Goal: Transaction & Acquisition: Book appointment/travel/reservation

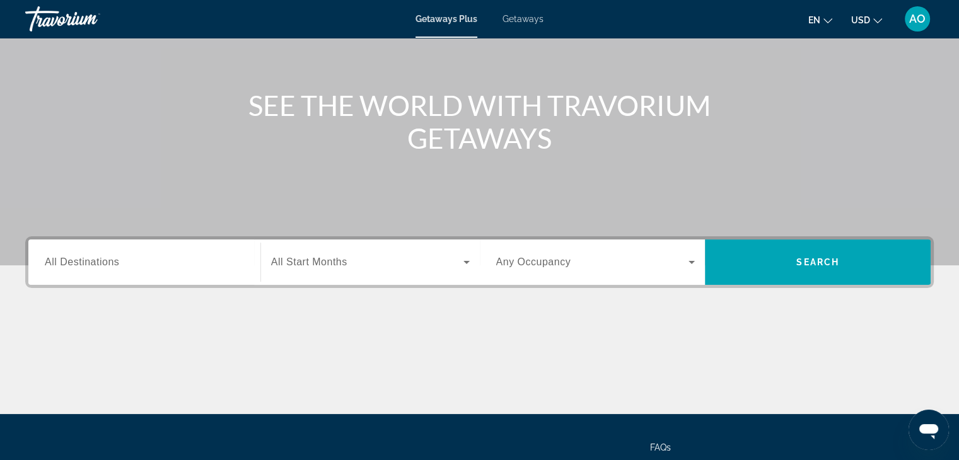
scroll to position [114, 0]
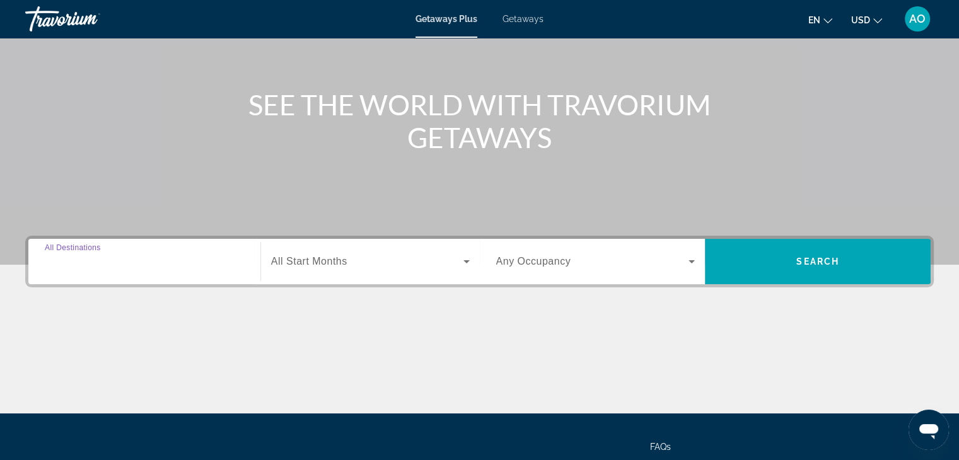
click at [158, 262] on input "Destination All Destinations" at bounding box center [144, 262] width 199 height 15
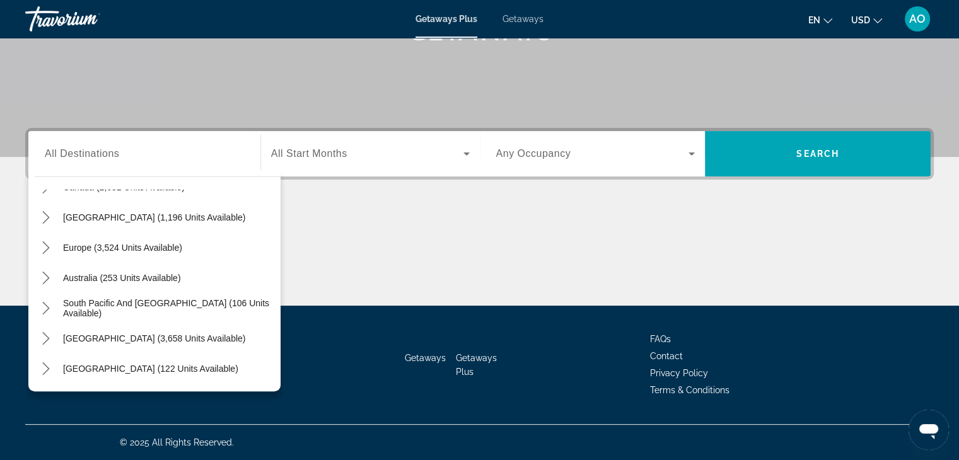
scroll to position [159, 0]
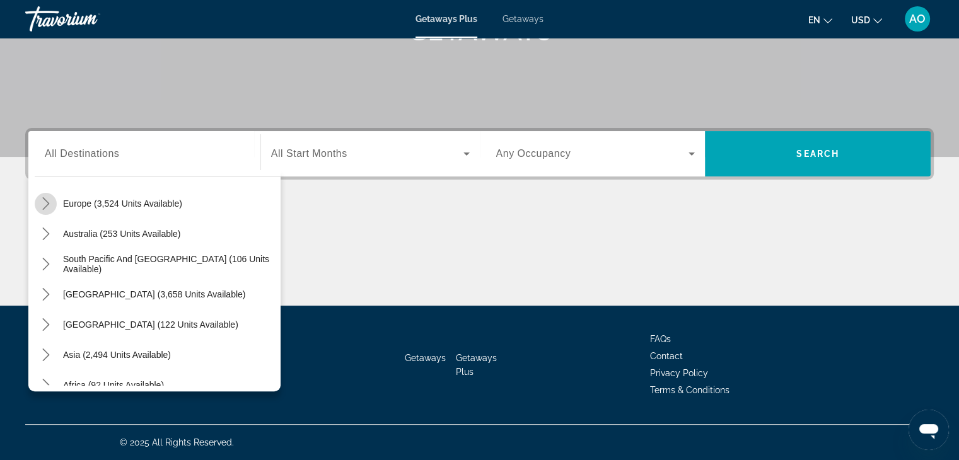
click at [47, 207] on icon "Toggle Europe (3,524 units available) submenu" at bounding box center [46, 203] width 13 height 13
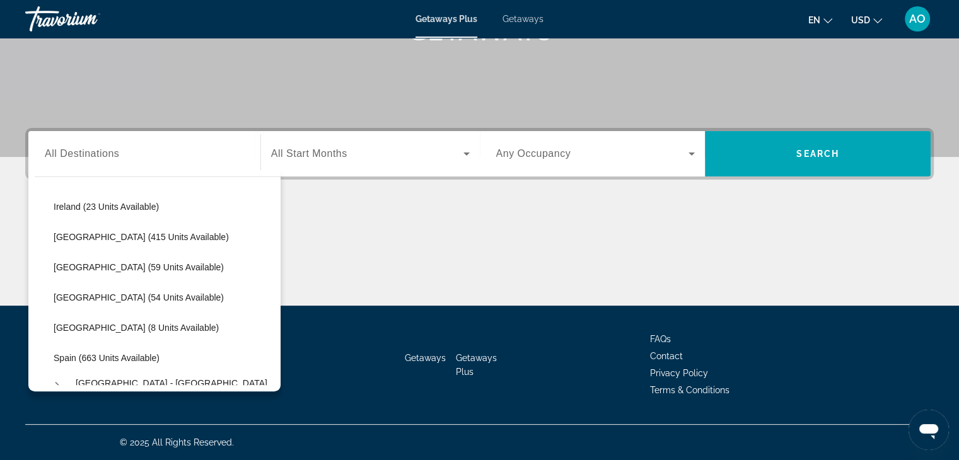
scroll to position [431, 0]
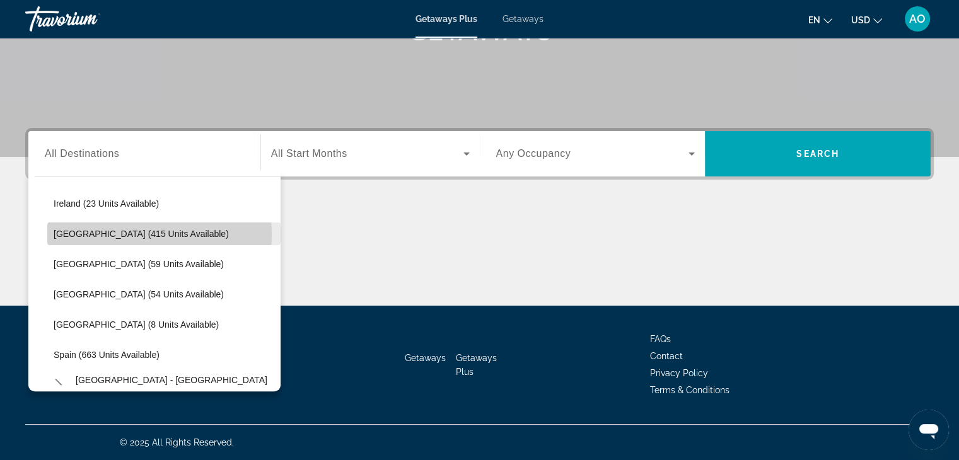
click at [134, 234] on span "Italy (415 units available)" at bounding box center [141, 234] width 175 height 10
type input "**********"
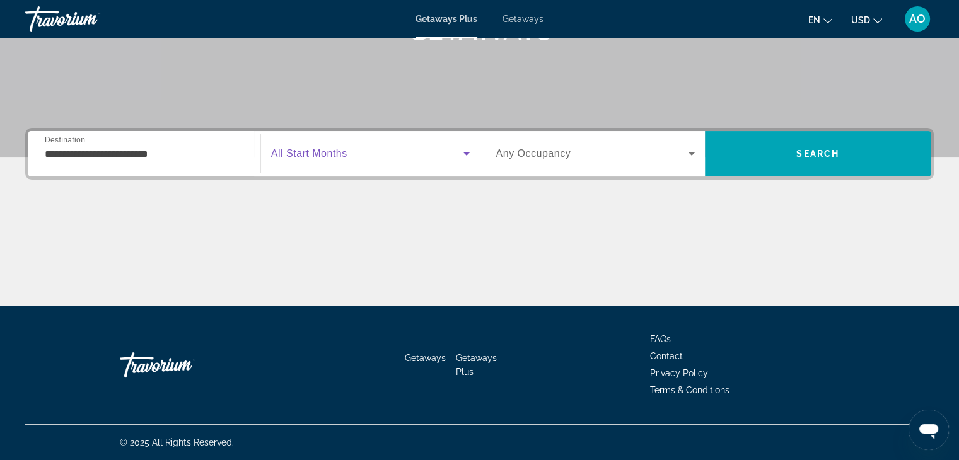
click at [363, 158] on span "Search widget" at bounding box center [367, 153] width 192 height 15
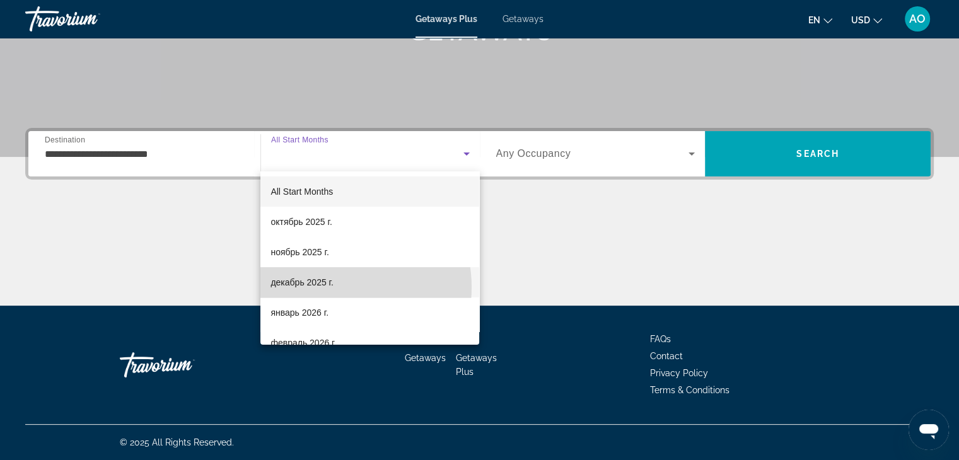
click at [332, 288] on span "декабрь 2025 г." at bounding box center [302, 282] width 62 height 15
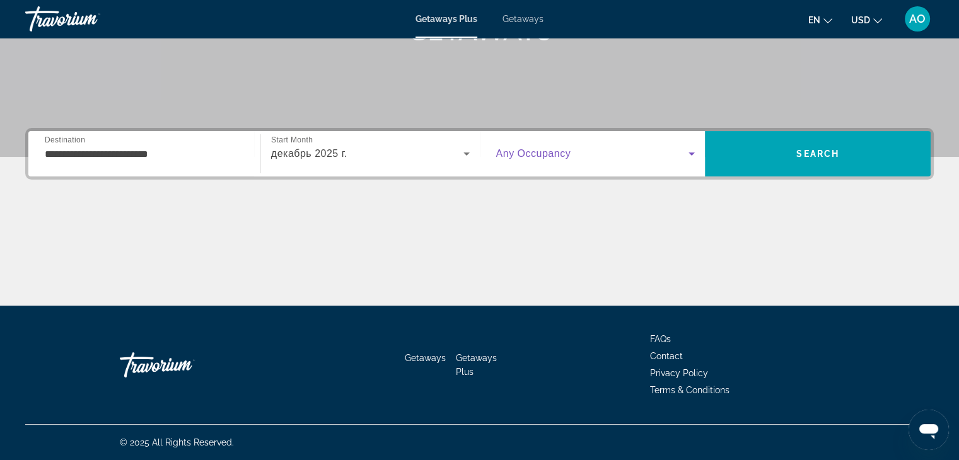
click at [632, 146] on span "Search widget" at bounding box center [592, 153] width 193 height 15
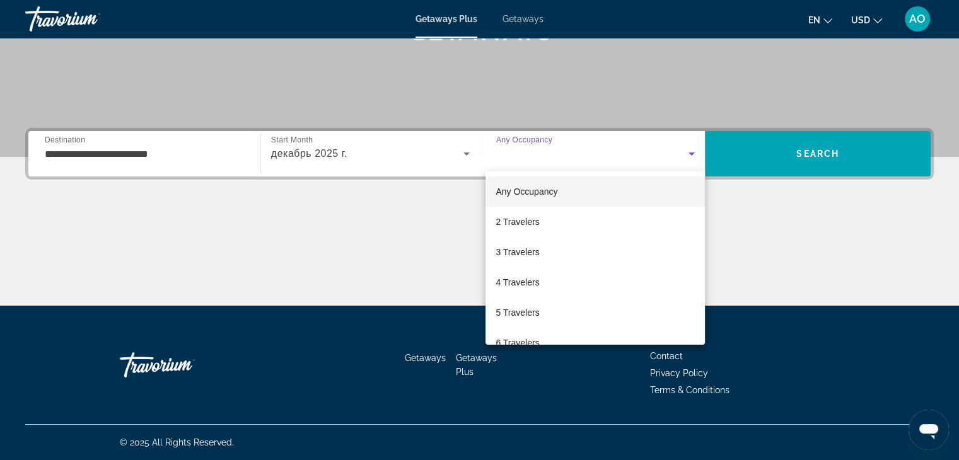
click at [632, 149] on div at bounding box center [479, 230] width 959 height 460
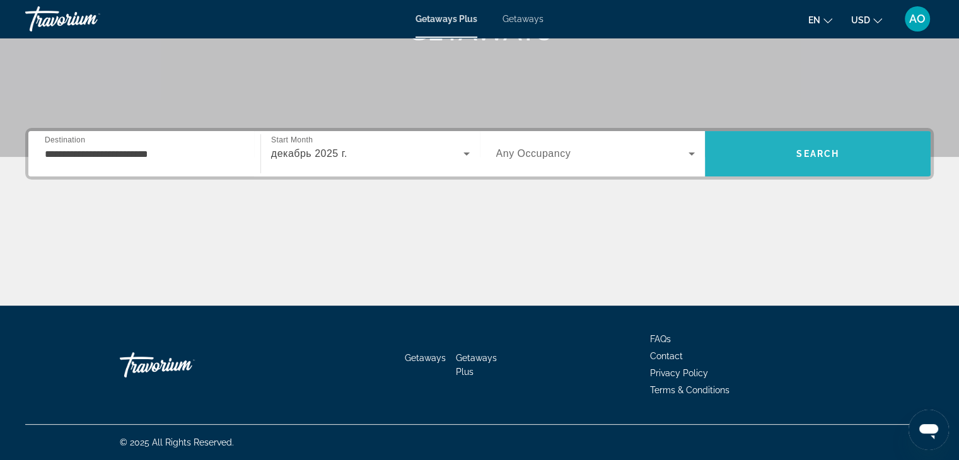
click at [796, 170] on span "Search" at bounding box center [818, 153] width 226 height 45
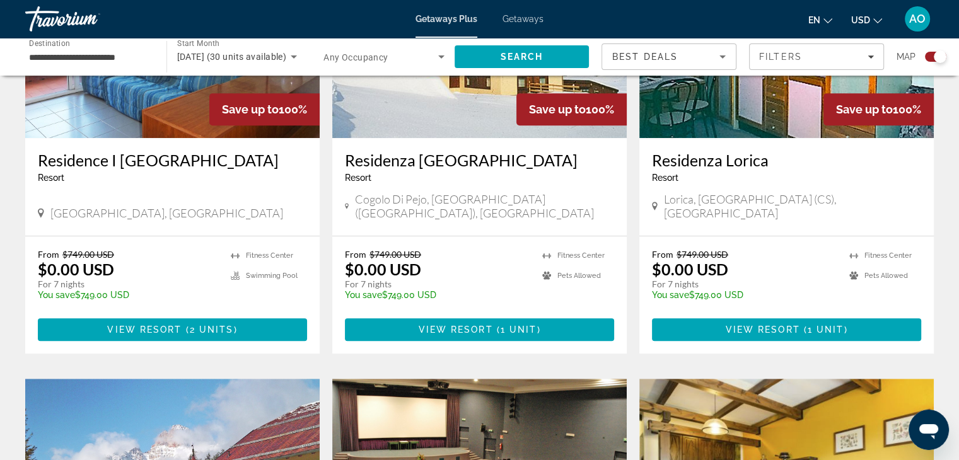
scroll to position [588, 0]
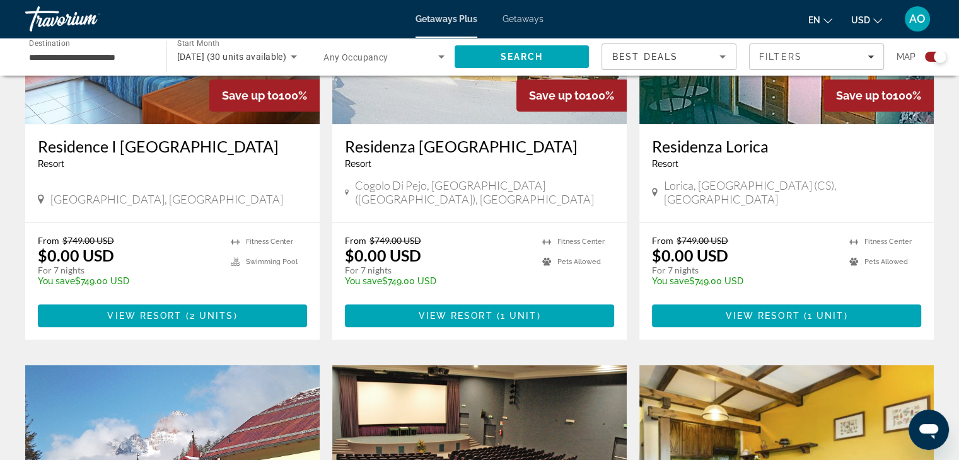
drag, startPoint x: 953, startPoint y: 144, endPoint x: 955, endPoint y: 170, distance: 25.9
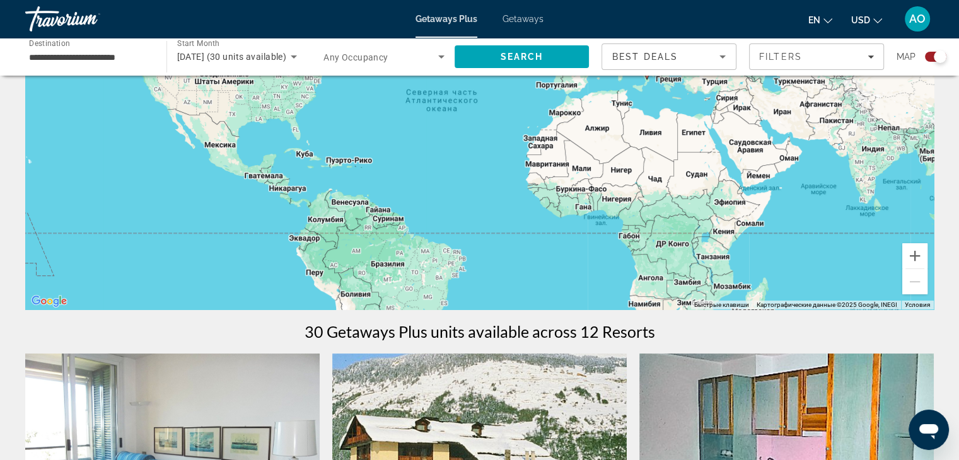
scroll to position [109, 0]
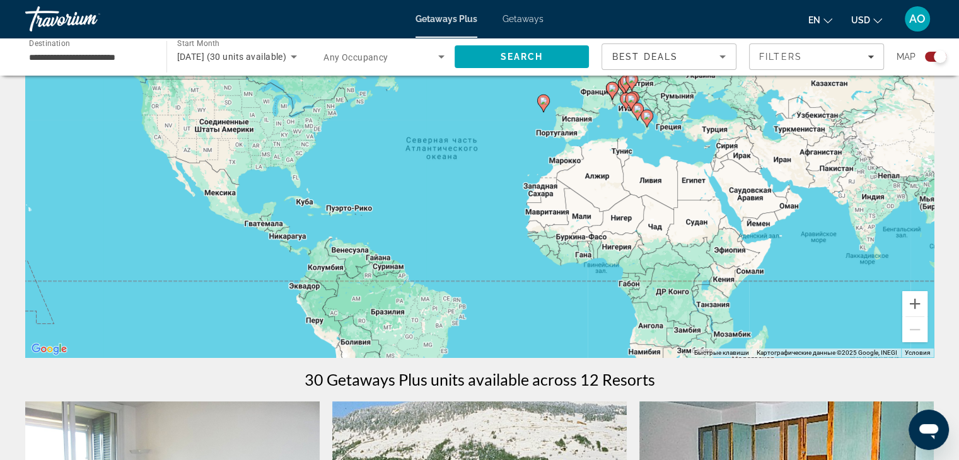
click at [66, 66] on div "**********" at bounding box center [89, 57] width 121 height 36
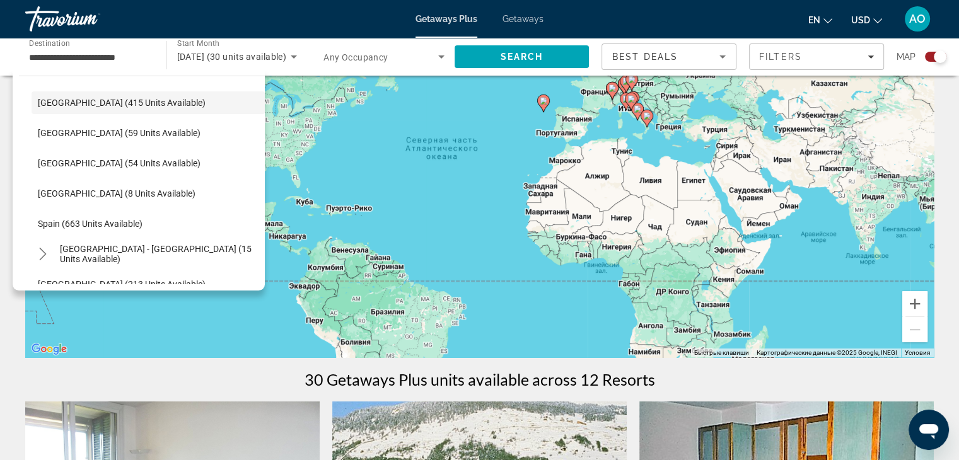
scroll to position [498, 0]
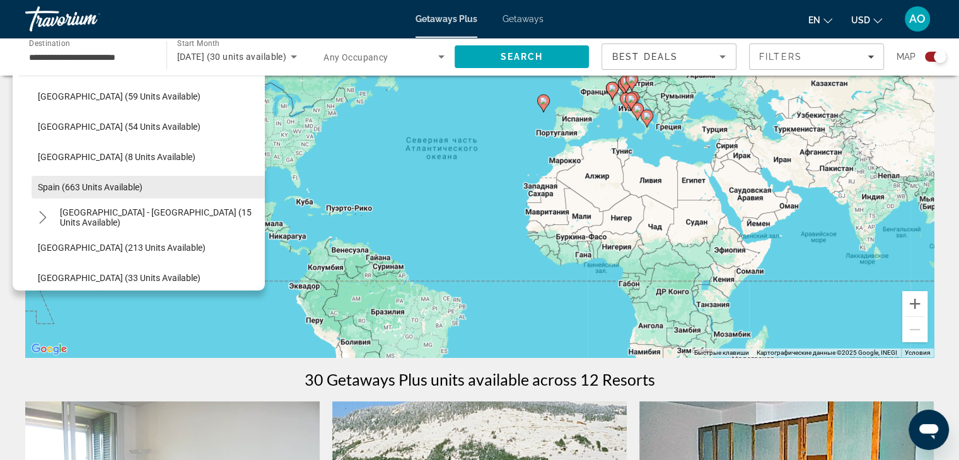
click at [52, 192] on span "Select destination: Spain (663 units available)" at bounding box center [148, 187] width 233 height 30
type input "**********"
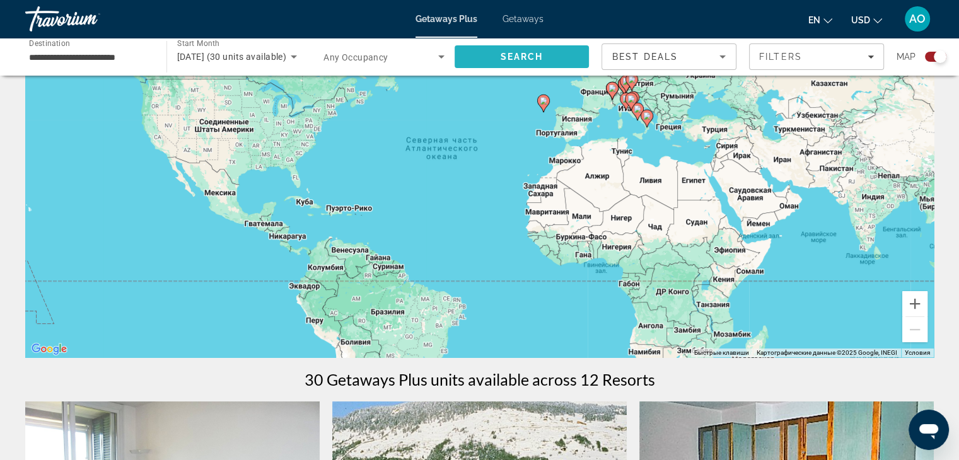
click at [515, 66] on span "Search" at bounding box center [522, 57] width 135 height 30
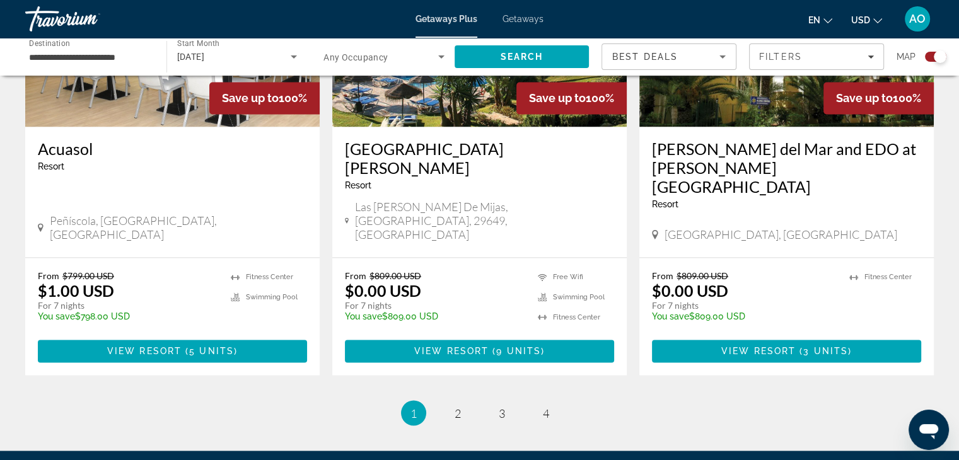
scroll to position [1993, 0]
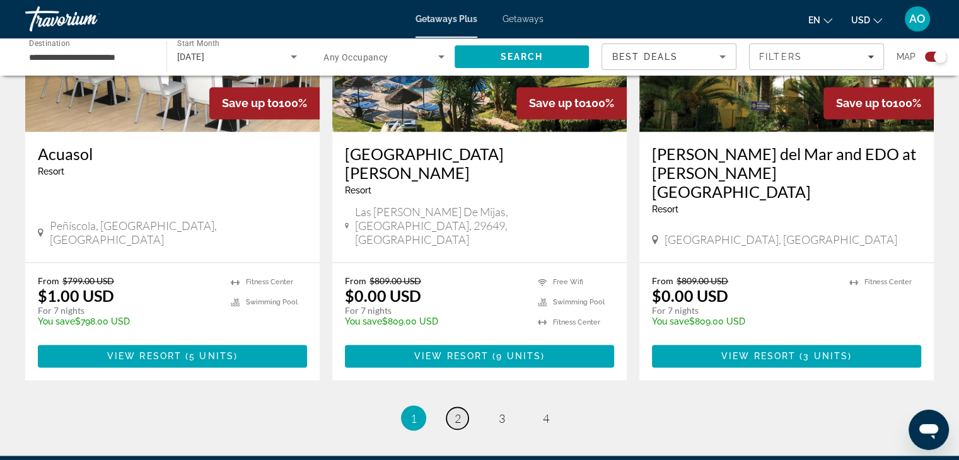
click at [462, 407] on link "page 2" at bounding box center [457, 418] width 22 height 22
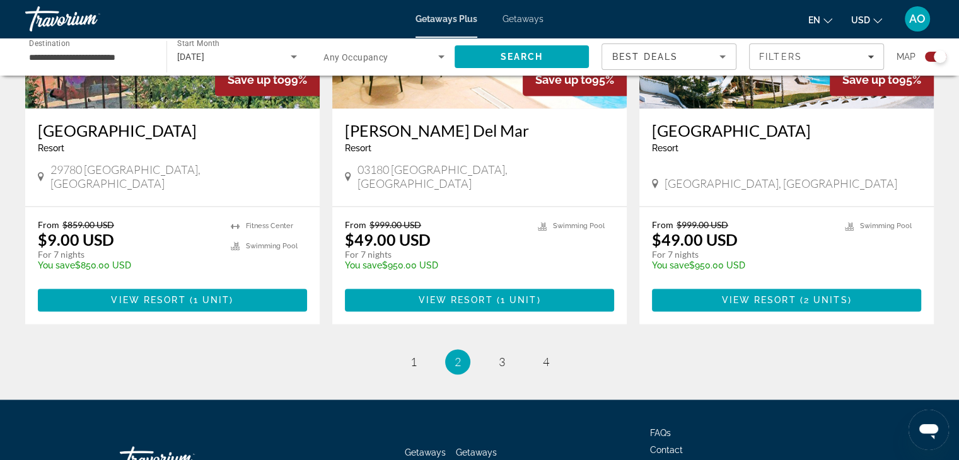
scroll to position [1942, 0]
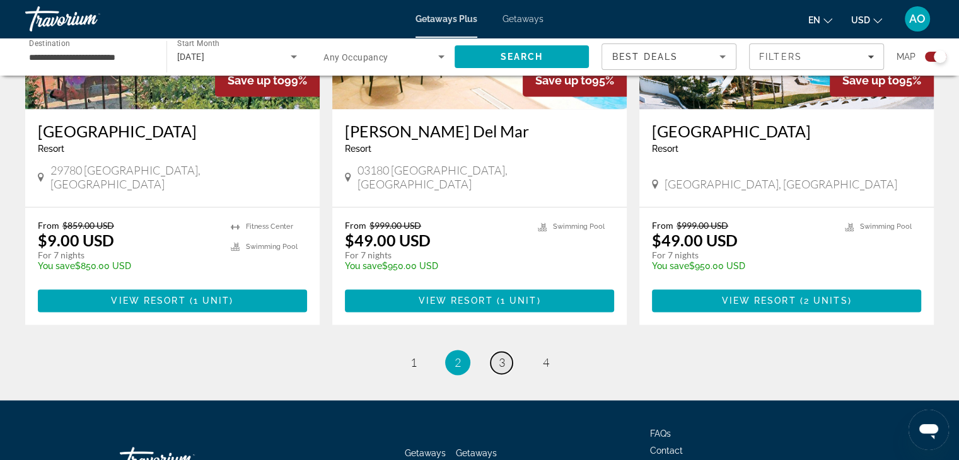
click at [492, 352] on link "page 3" at bounding box center [502, 363] width 22 height 22
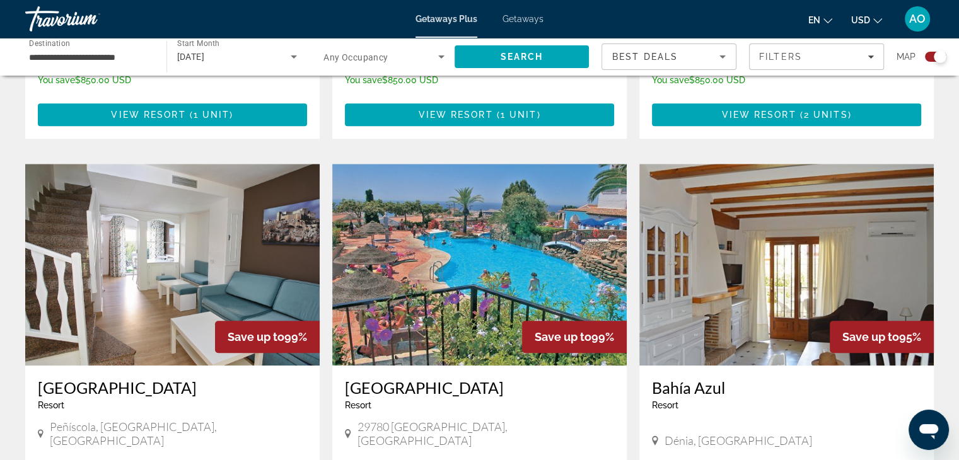
scroll to position [1245, 0]
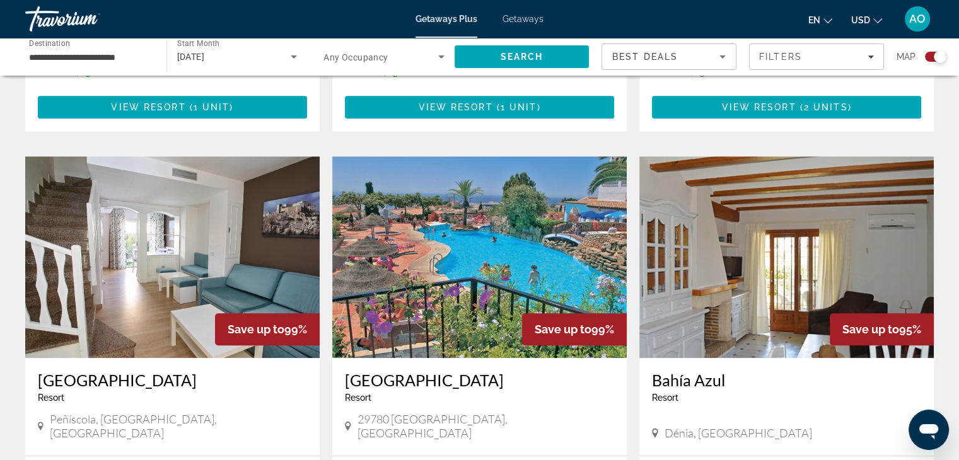
click at [522, 28] on div "Getaways Plus Getaways en English Español Français Italiano Português русский U…" at bounding box center [479, 19] width 959 height 33
click at [523, 24] on div "Getaways Plus Getaways en English Español Français Italiano Português русский U…" at bounding box center [479, 19] width 959 height 33
click at [530, 20] on span "Getaways" at bounding box center [523, 19] width 41 height 10
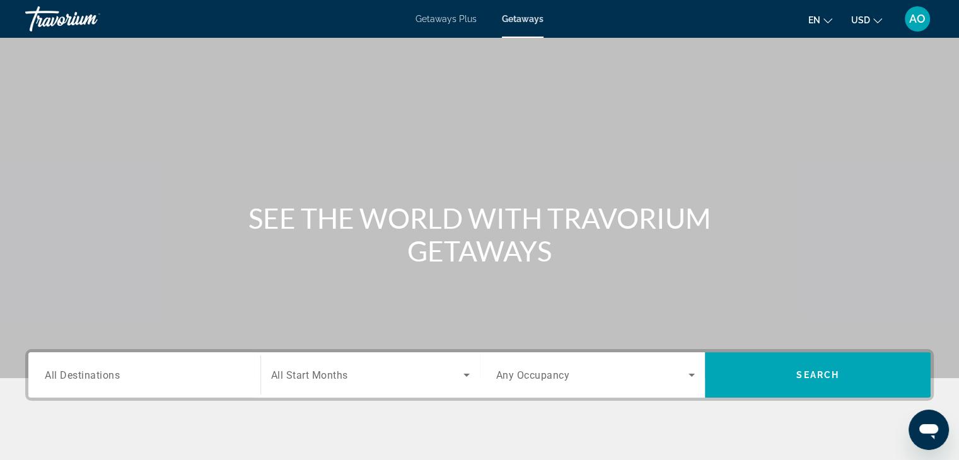
click at [166, 387] on div "Search widget" at bounding box center [144, 376] width 199 height 36
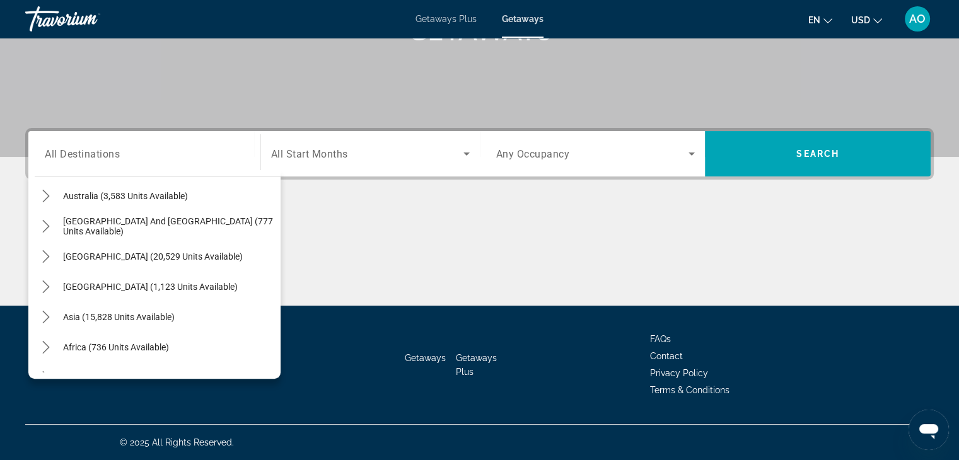
scroll to position [204, 0]
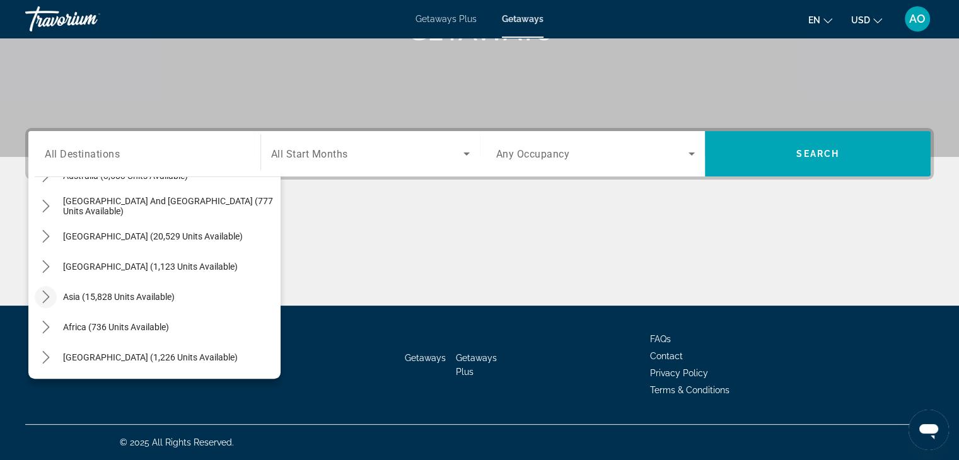
click at [52, 300] on mat-icon "Toggle Asia (15,828 units available) submenu" at bounding box center [46, 297] width 22 height 22
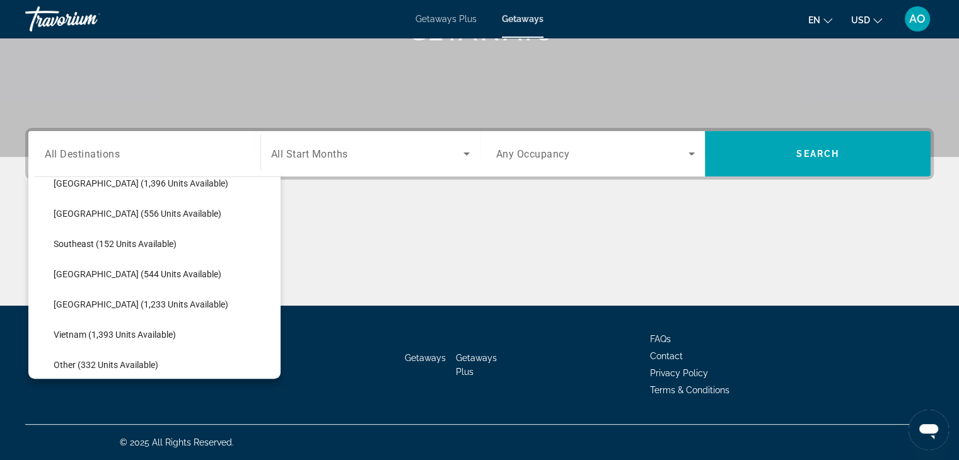
scroll to position [603, 0]
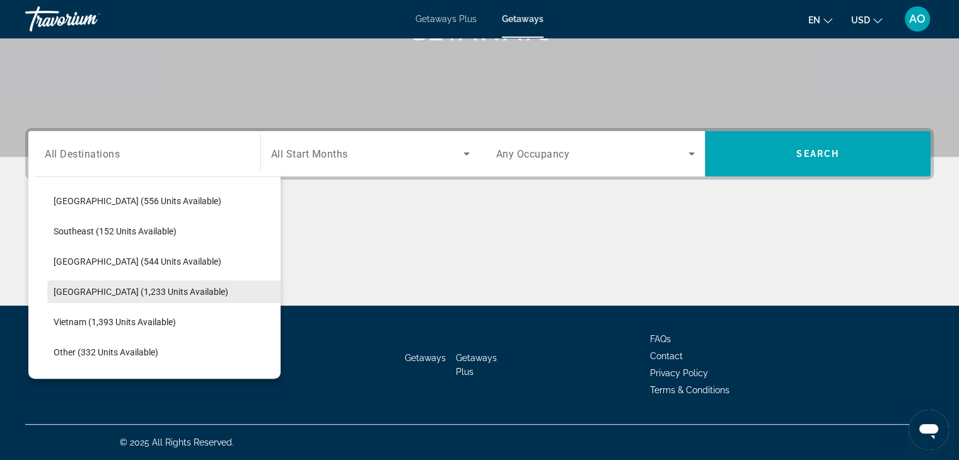
click at [153, 296] on span "Thailand (1,233 units available)" at bounding box center [141, 292] width 175 height 10
type input "**********"
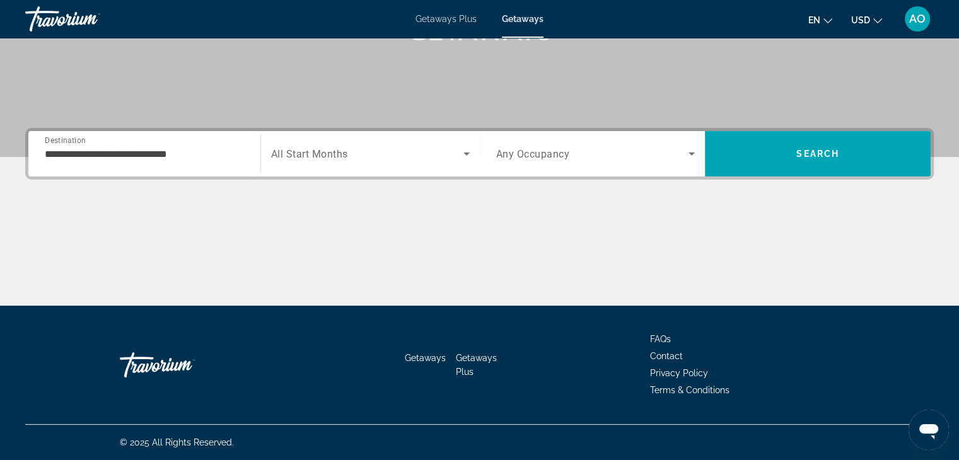
click at [365, 165] on div "Search widget" at bounding box center [370, 153] width 199 height 35
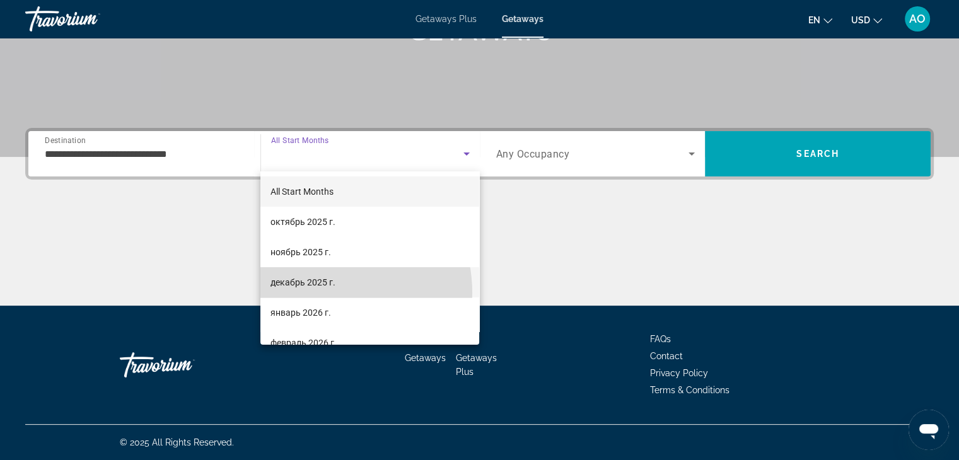
click at [317, 293] on mat-option "декабрь 2025 г." at bounding box center [369, 282] width 219 height 30
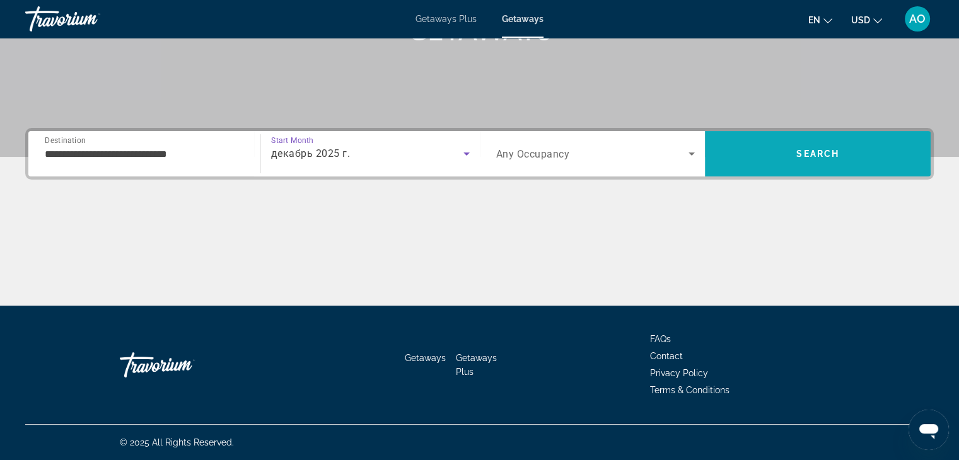
click at [739, 161] on span "Search" at bounding box center [818, 154] width 226 height 30
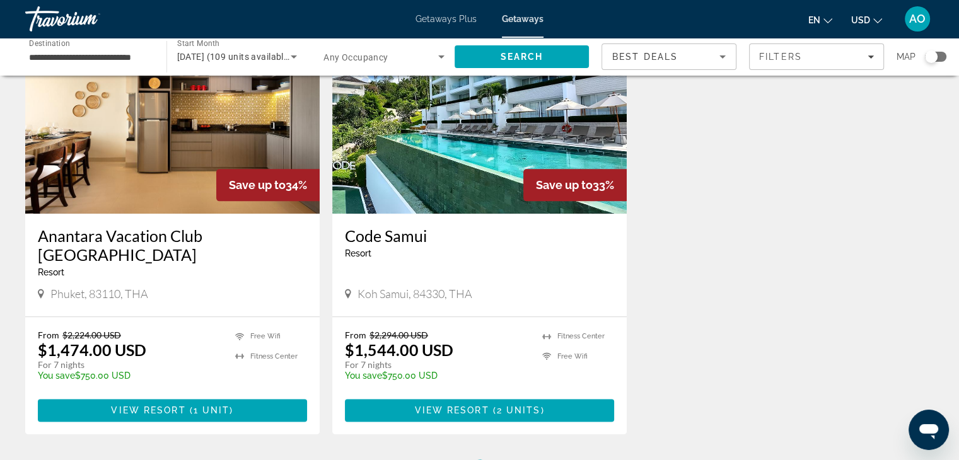
scroll to position [1435, 0]
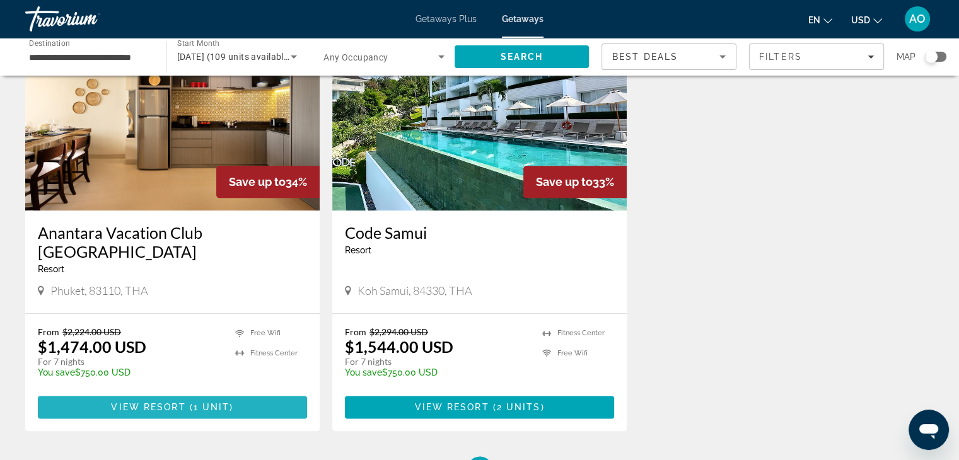
click at [208, 403] on span "1 unit" at bounding box center [212, 407] width 37 height 10
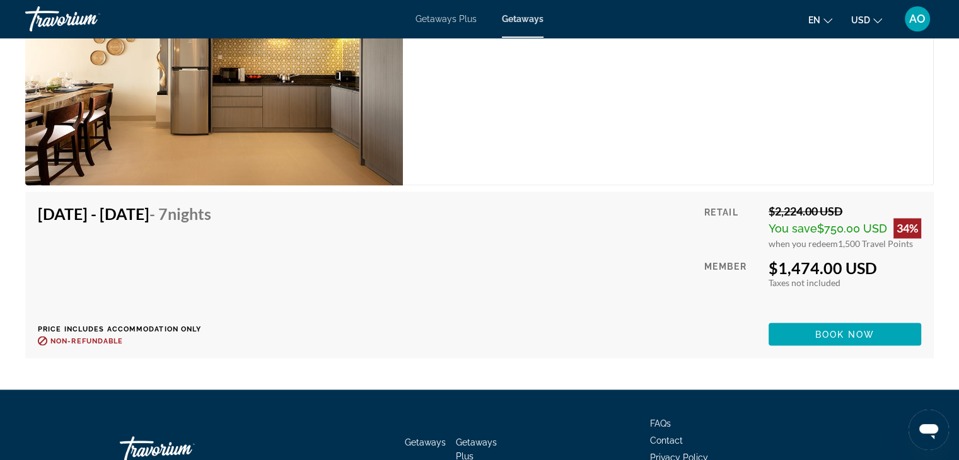
scroll to position [2077, 0]
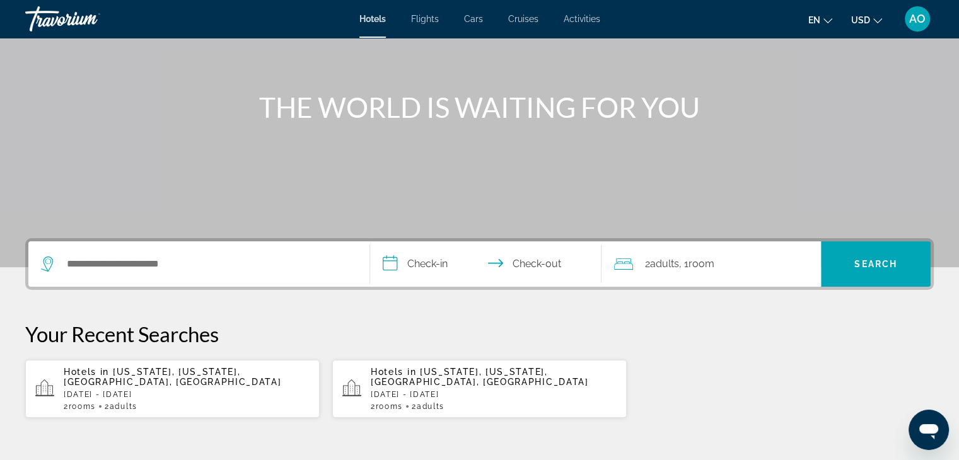
scroll to position [112, 0]
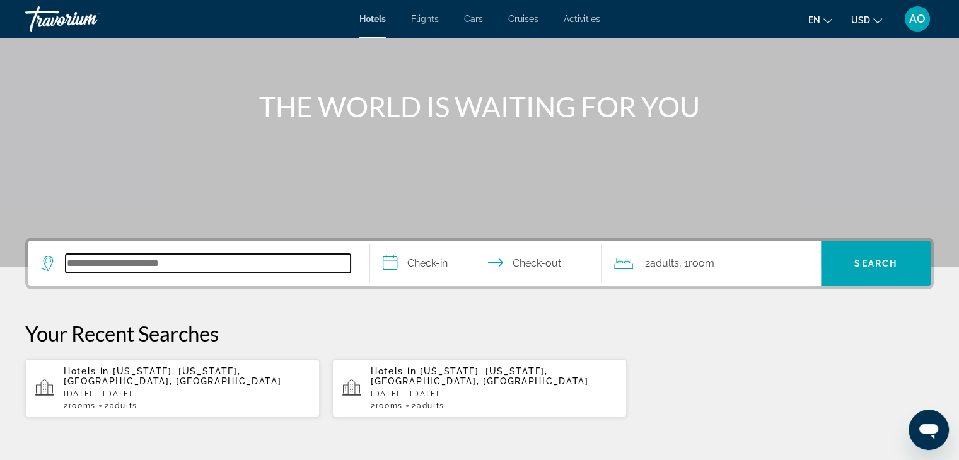
click at [119, 263] on input "Search hotel destination" at bounding box center [208, 263] width 285 height 19
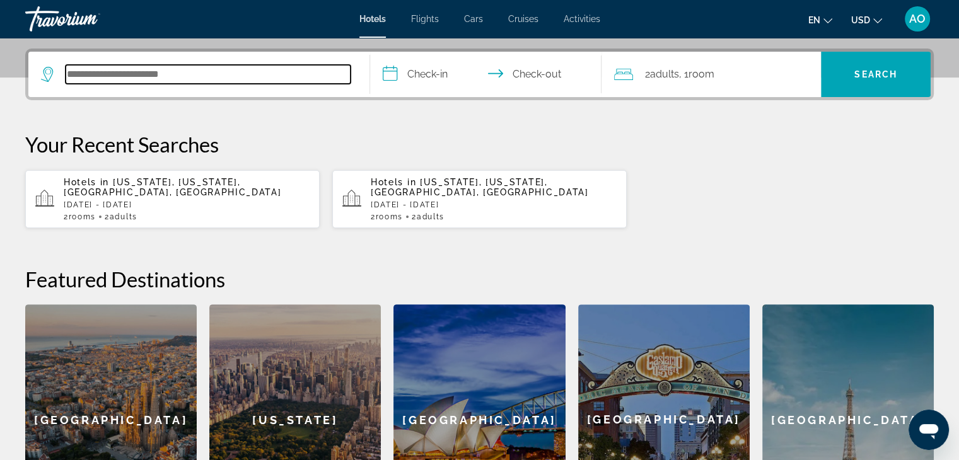
scroll to position [308, 0]
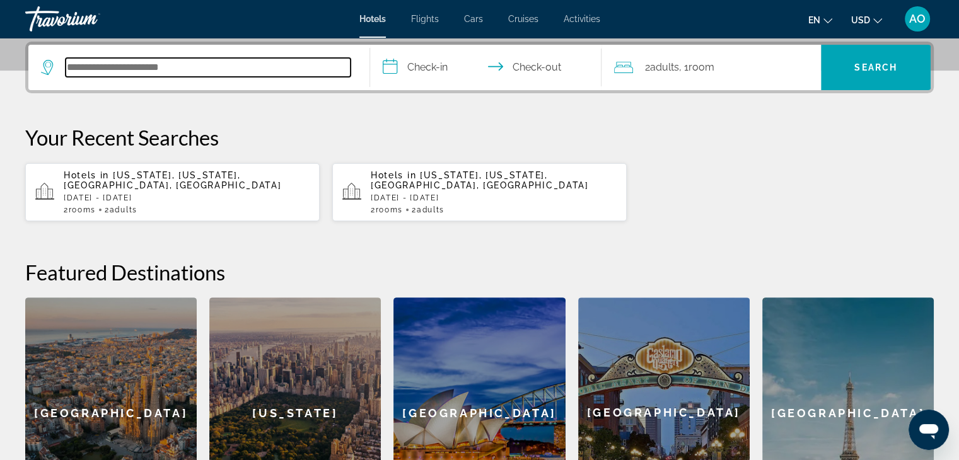
type input "*"
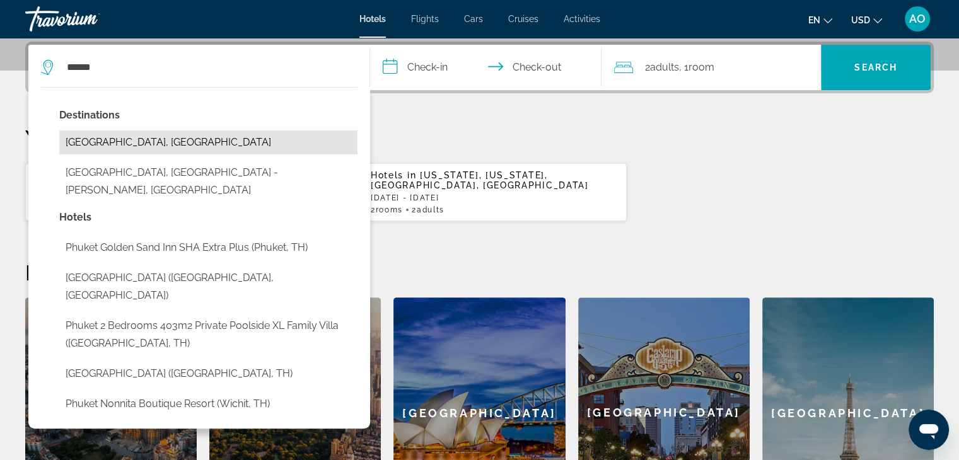
click at [149, 146] on button "[GEOGRAPHIC_DATA], [GEOGRAPHIC_DATA]" at bounding box center [208, 143] width 298 height 24
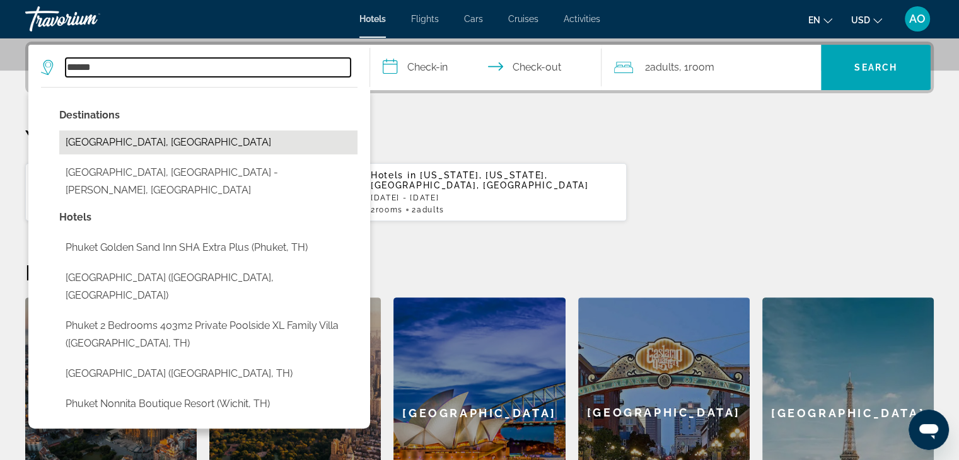
type input "**********"
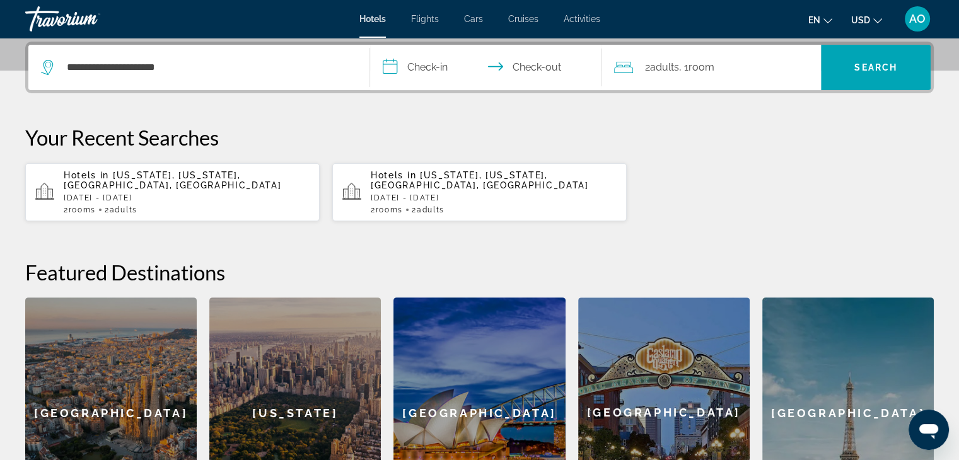
click at [411, 63] on input "**********" at bounding box center [488, 69] width 237 height 49
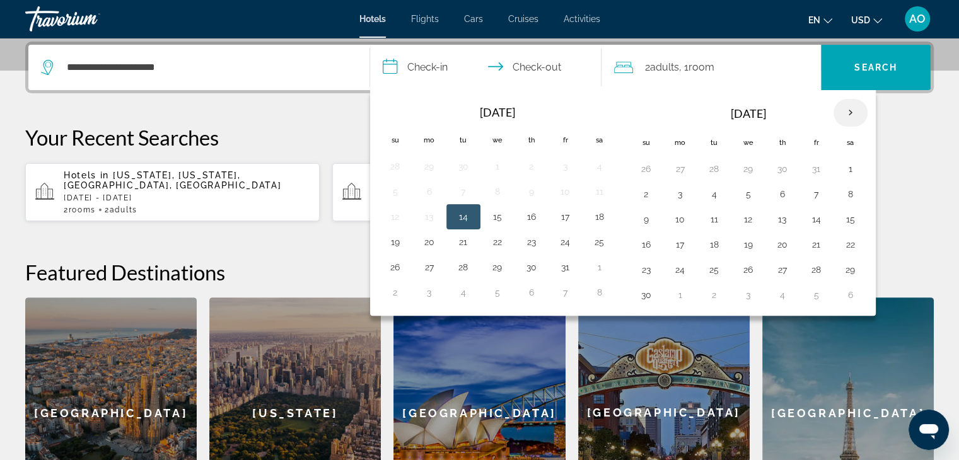
click at [842, 122] on th "Next month" at bounding box center [851, 113] width 34 height 28
click at [675, 226] on button "15" at bounding box center [680, 220] width 20 height 18
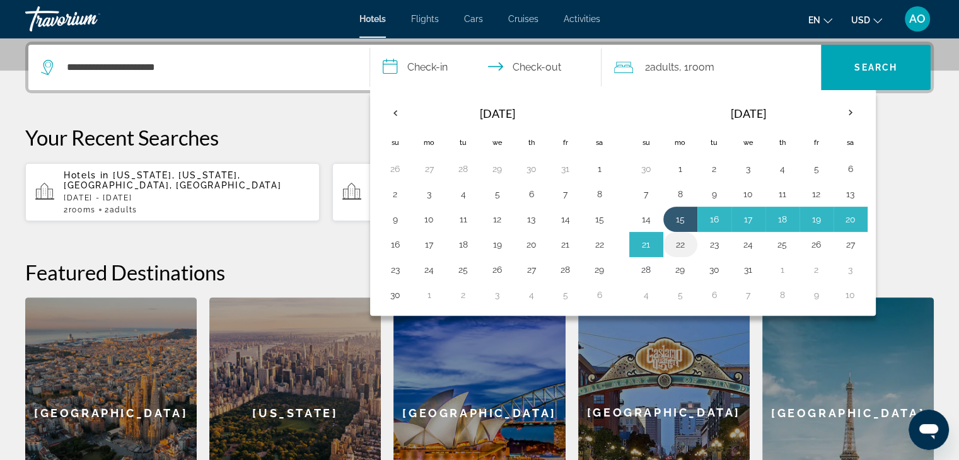
click at [677, 250] on button "22" at bounding box center [680, 245] width 20 height 18
type input "**********"
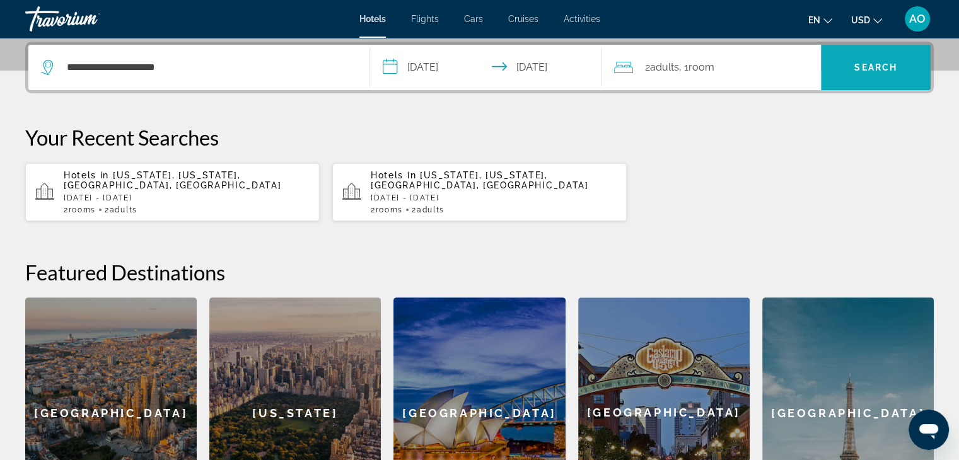
click at [904, 59] on span "Search" at bounding box center [876, 67] width 110 height 30
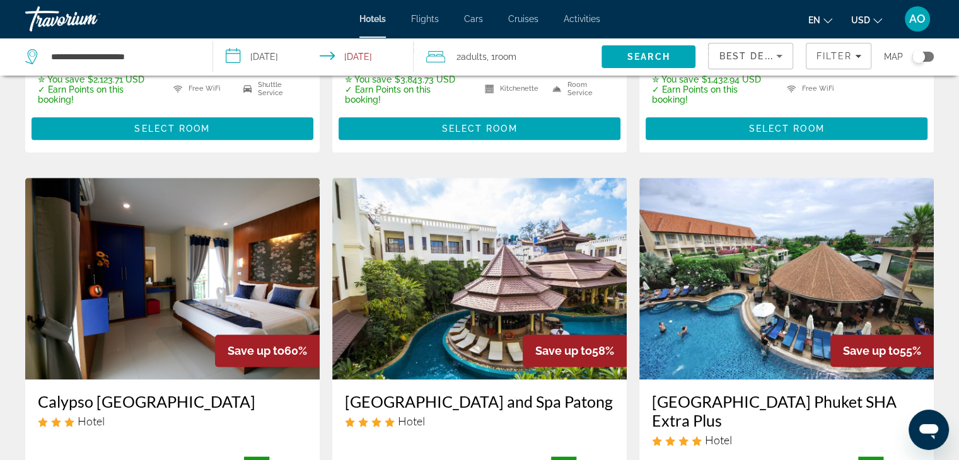
scroll to position [1438, 0]
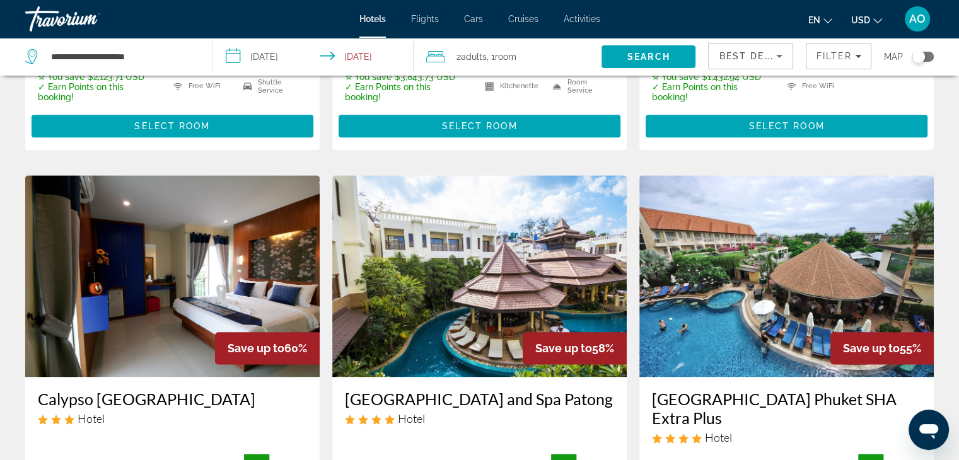
click at [525, 390] on h3 "[GEOGRAPHIC_DATA] and Spa Patong" at bounding box center [479, 399] width 269 height 19
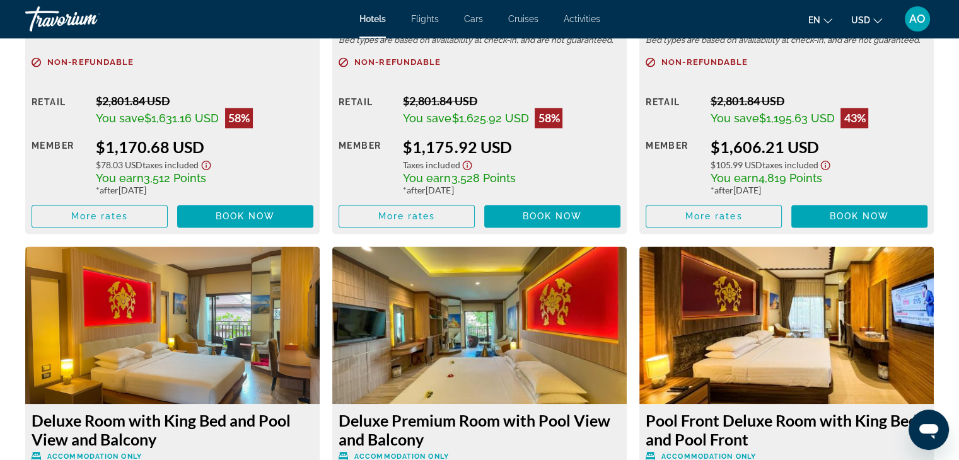
scroll to position [1944, 0]
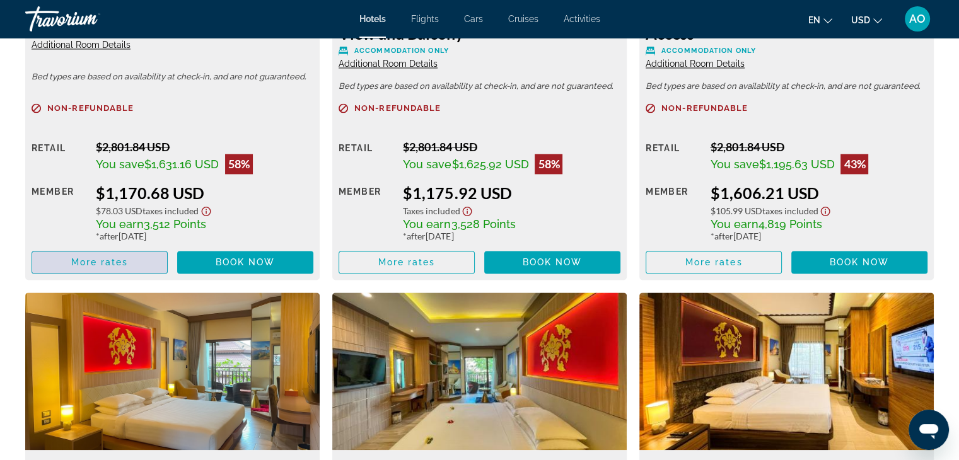
click at [93, 260] on span "More rates" at bounding box center [99, 262] width 57 height 10
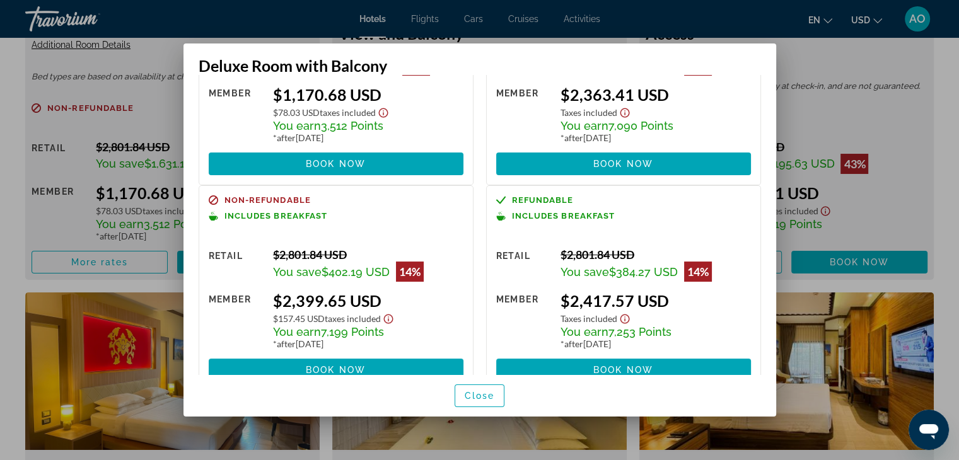
scroll to position [124, 0]
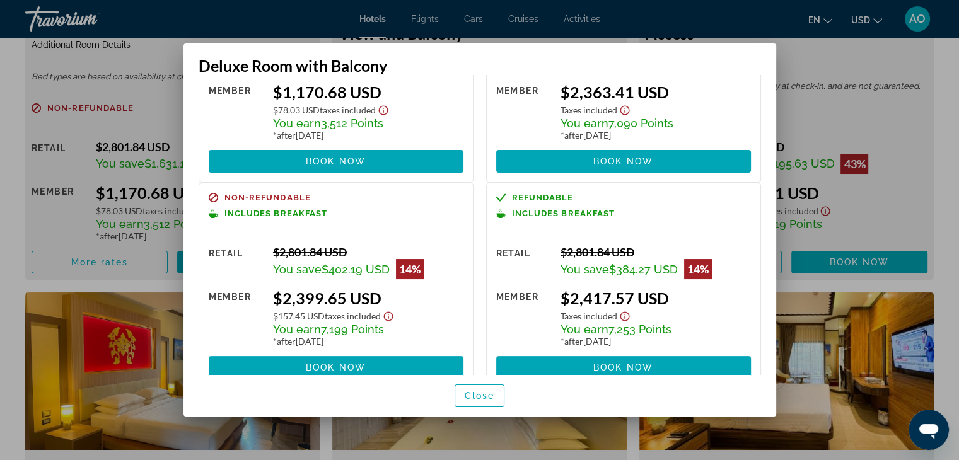
click at [932, 83] on div at bounding box center [479, 230] width 959 height 460
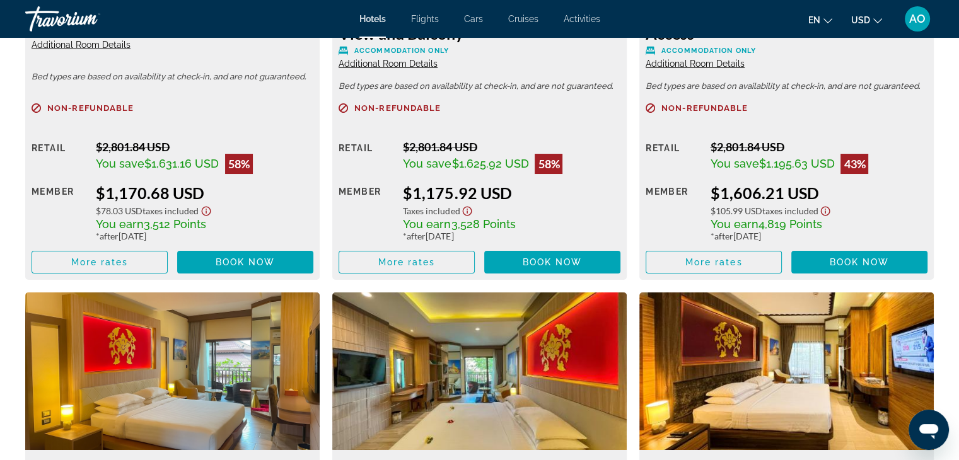
scroll to position [1944, 0]
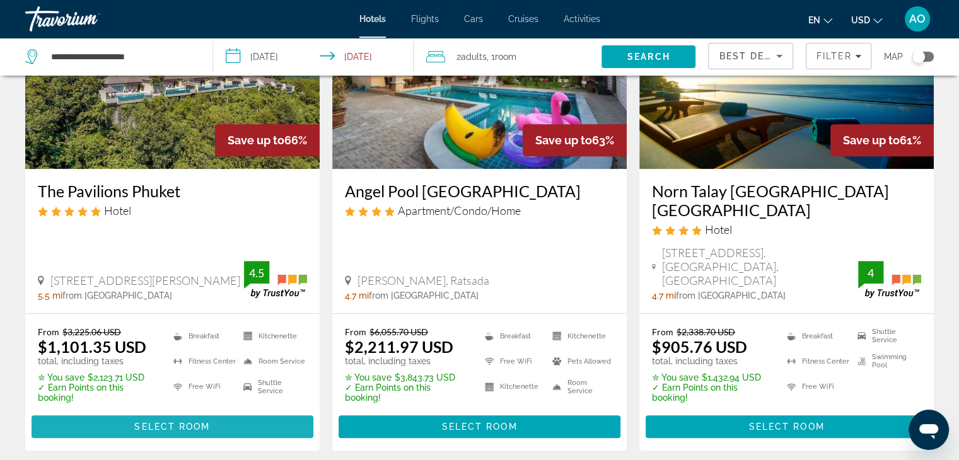
scroll to position [1131, 0]
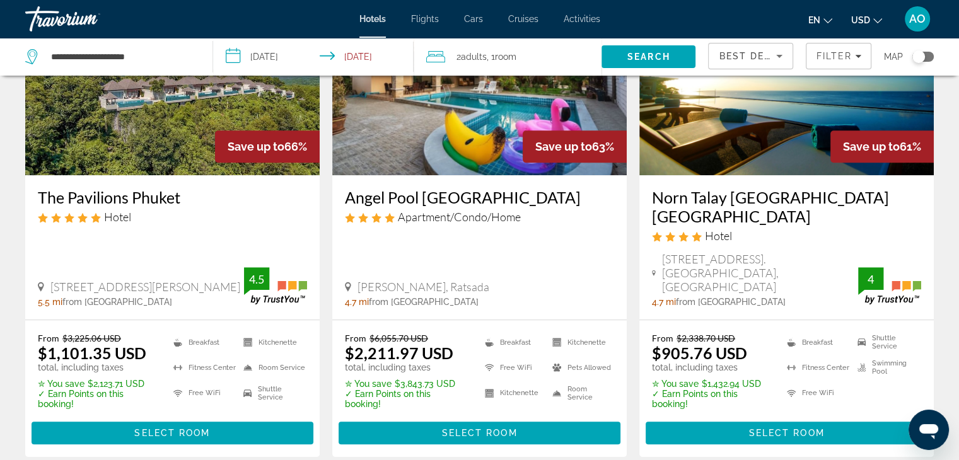
click at [731, 188] on h3 "Norn Talay [GEOGRAPHIC_DATA] [GEOGRAPHIC_DATA]" at bounding box center [786, 207] width 269 height 38
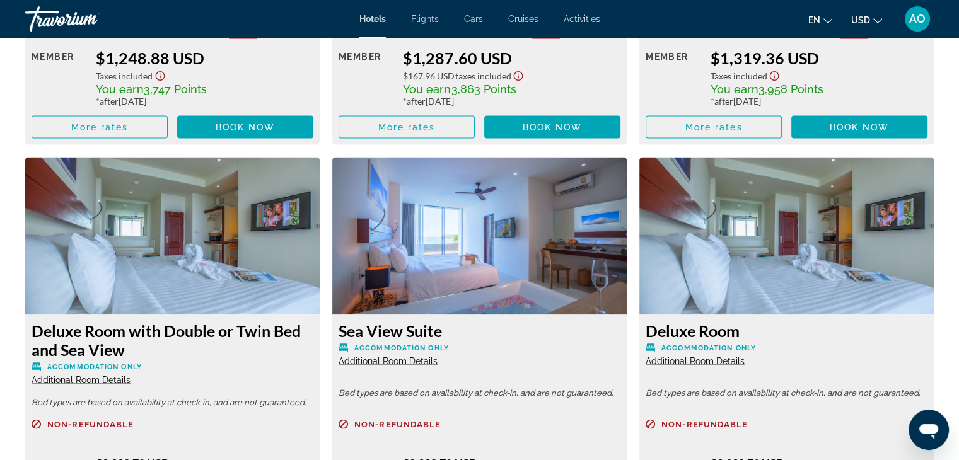
scroll to position [2517, 0]
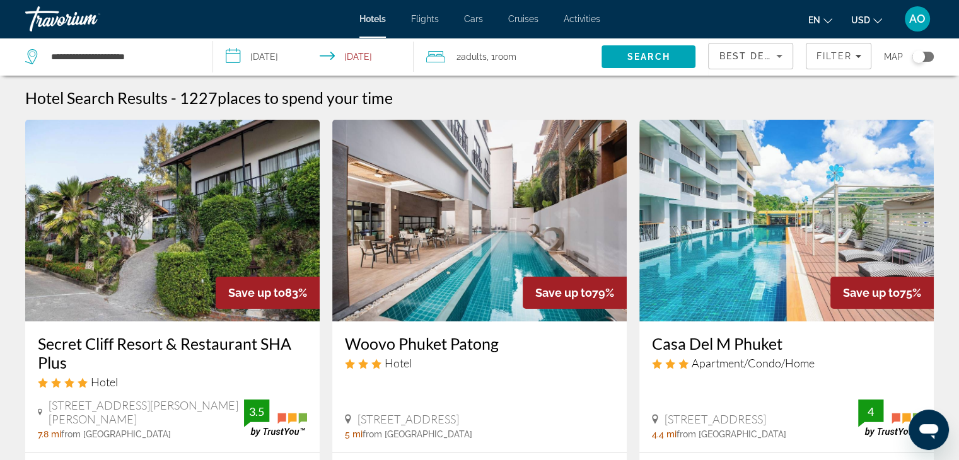
click at [91, 351] on h3 "Secret Cliff Resort & Restaurant SHA Plus" at bounding box center [172, 353] width 269 height 38
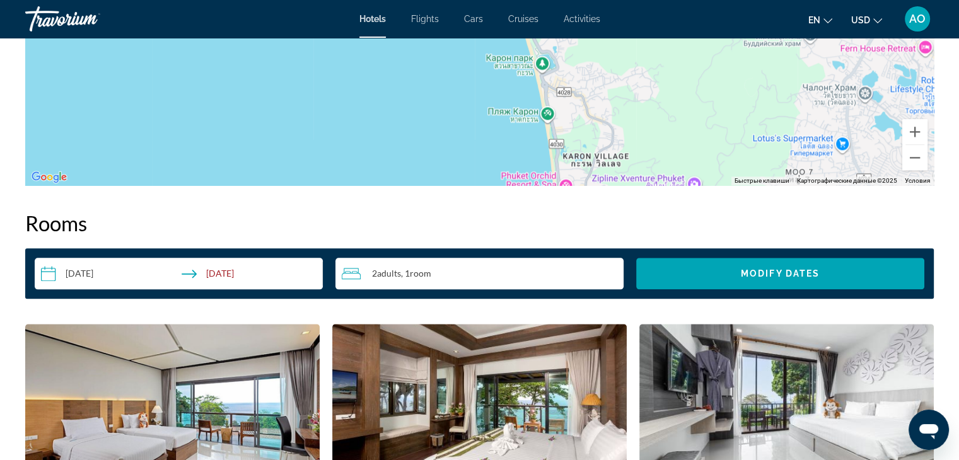
scroll to position [1479, 0]
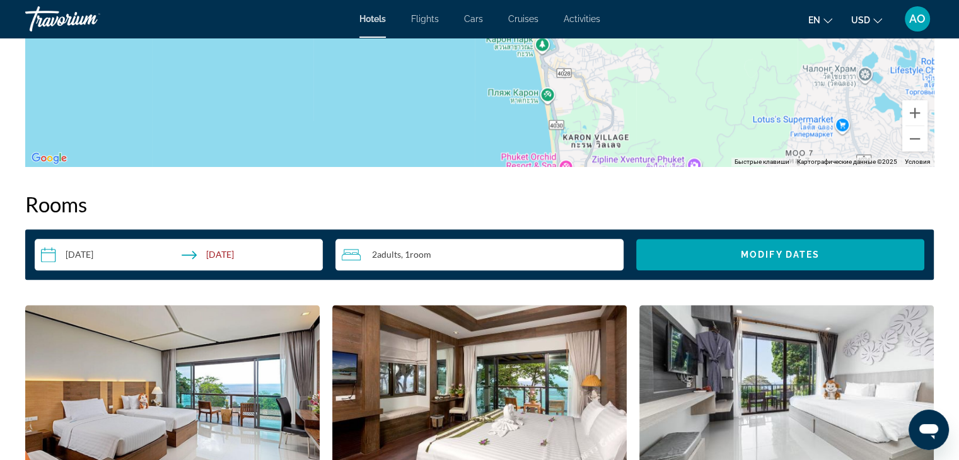
click at [505, 252] on div "2 Adult Adults , 1 Room rooms" at bounding box center [483, 254] width 282 height 15
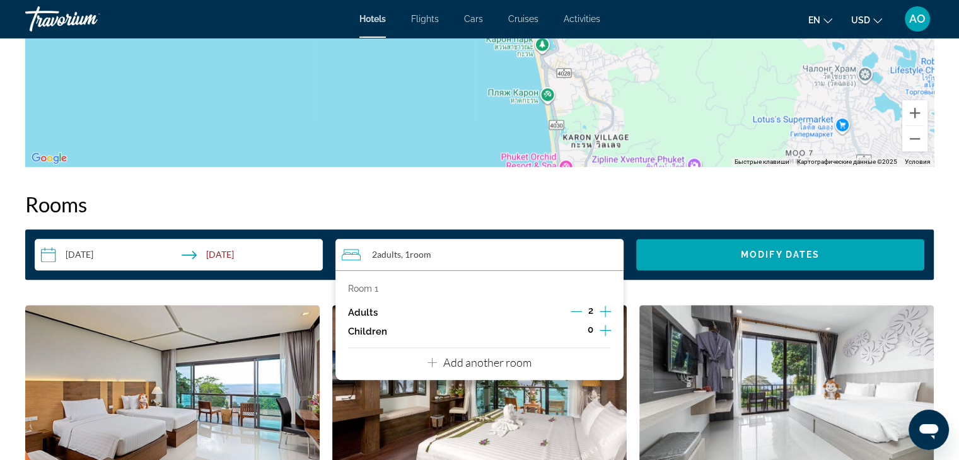
click at [482, 368] on p "Add another room" at bounding box center [487, 363] width 88 height 14
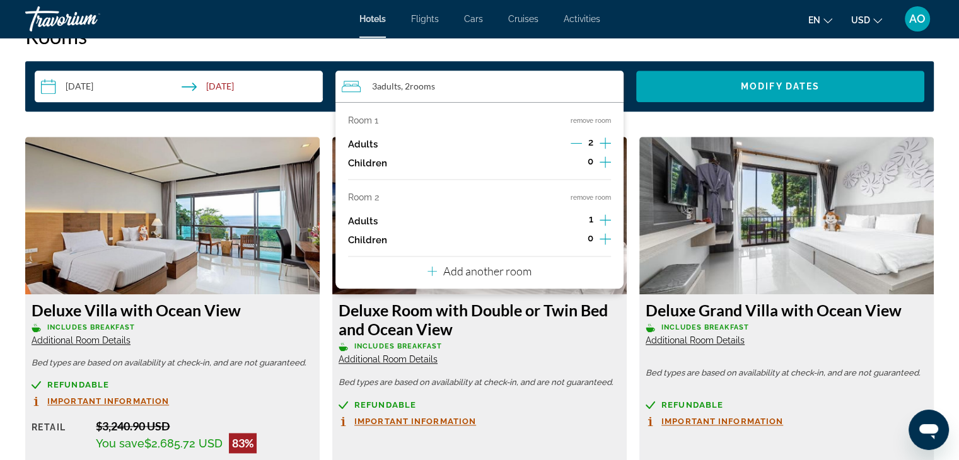
scroll to position [1650, 0]
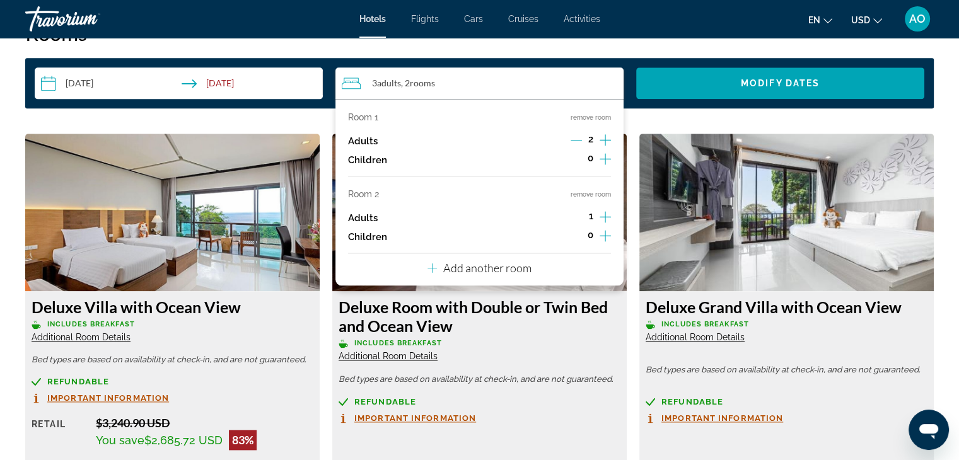
click at [602, 216] on icon "Increment adults" at bounding box center [605, 216] width 11 height 15
click at [495, 268] on p "Add another room" at bounding box center [487, 268] width 88 height 14
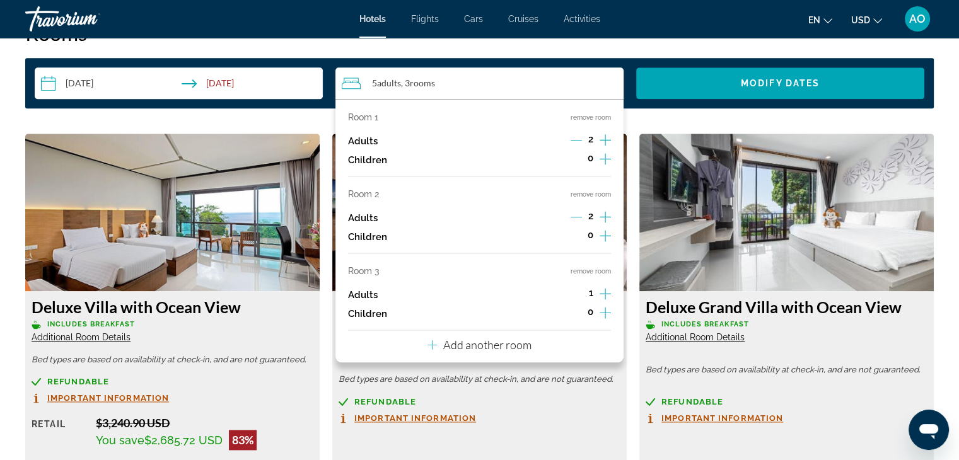
click at [601, 296] on icon "Increment adults" at bounding box center [605, 293] width 11 height 15
click at [502, 354] on button "Add another room" at bounding box center [480, 343] width 104 height 26
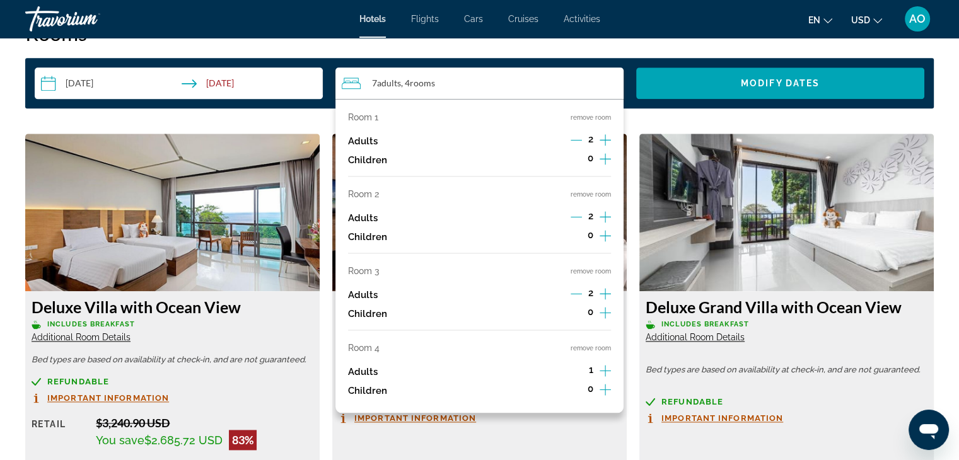
click at [602, 371] on icon "Increment adults" at bounding box center [605, 370] width 11 height 15
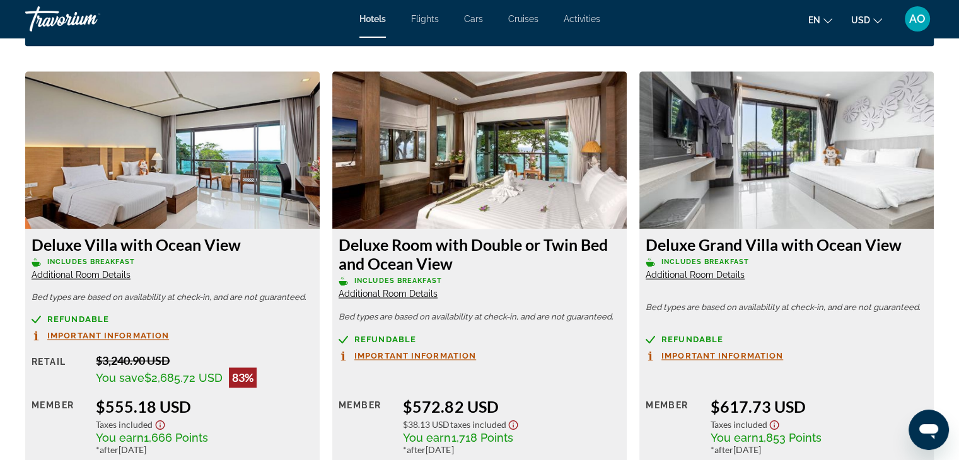
scroll to position [1675, 0]
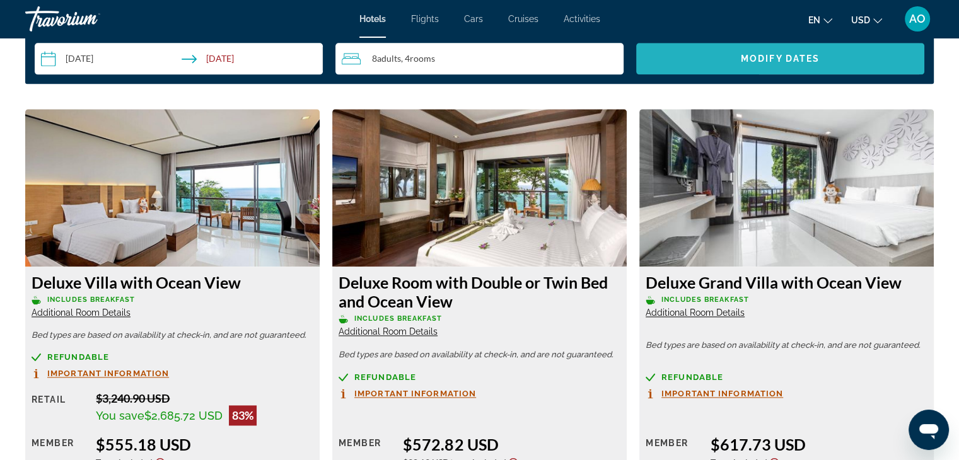
click at [762, 61] on span "Modify Dates" at bounding box center [780, 59] width 79 height 10
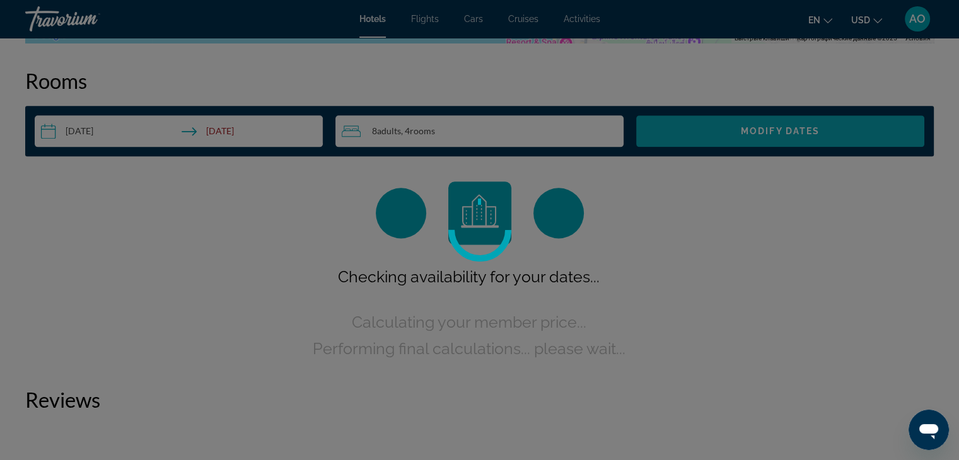
scroll to position [1594, 0]
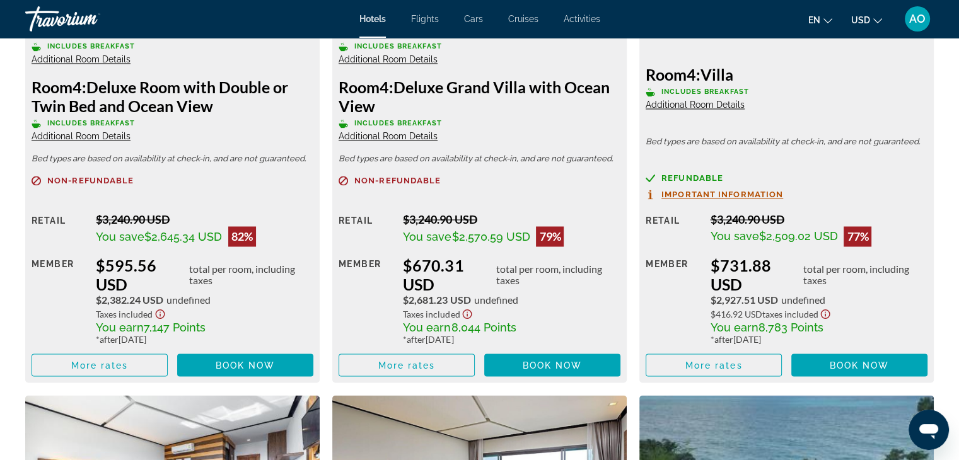
scroll to position [2105, 0]
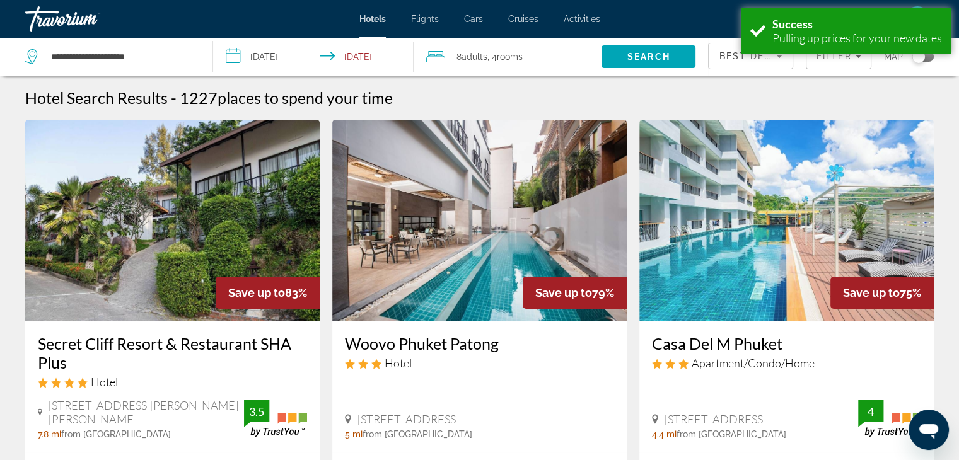
click at [491, 60] on span ", 4 Room rooms" at bounding box center [504, 57] width 35 height 18
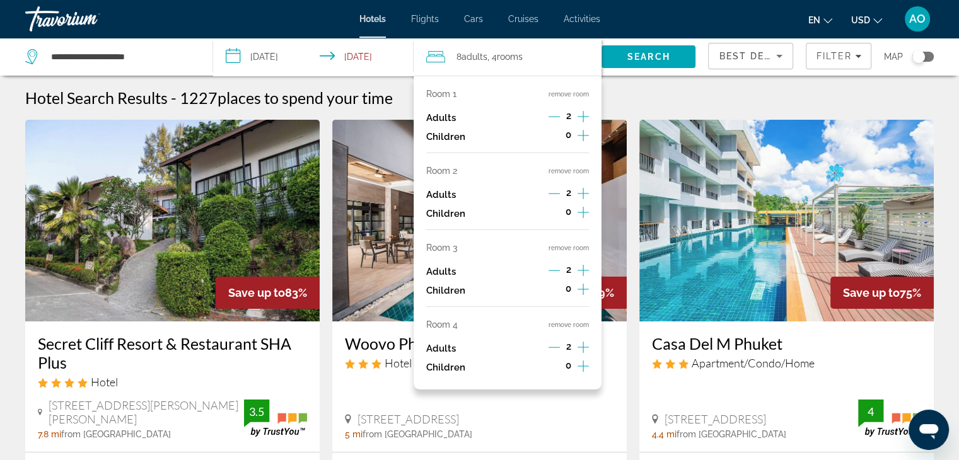
click at [573, 326] on button "remove room" at bounding box center [569, 325] width 40 height 8
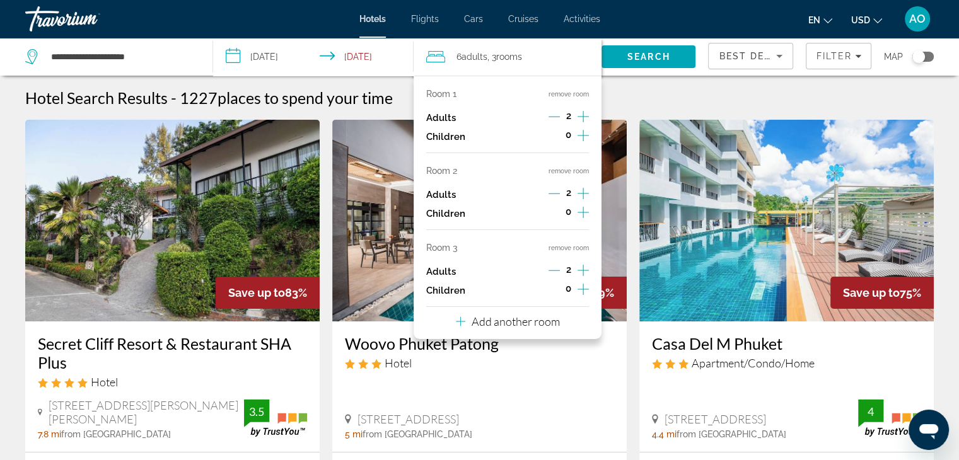
click at [556, 250] on button "remove room" at bounding box center [569, 248] width 40 height 8
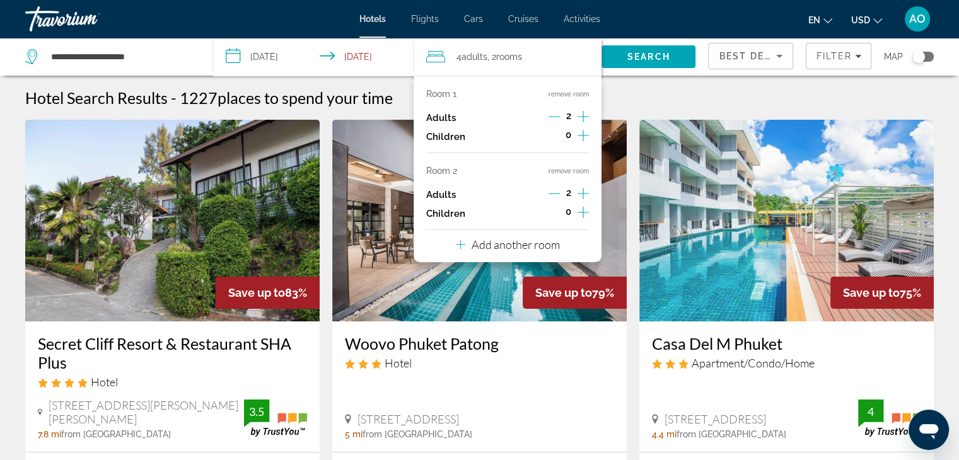
click at [562, 170] on button "remove room" at bounding box center [569, 171] width 40 height 8
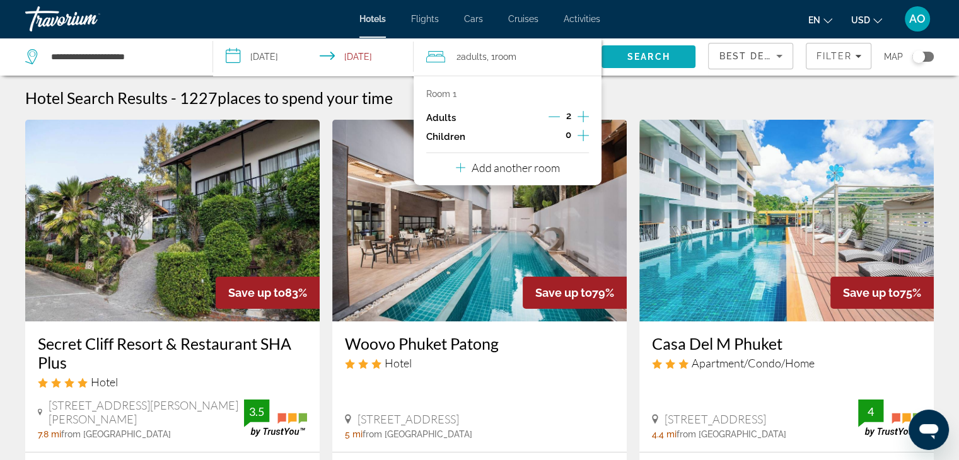
click at [644, 57] on span "Search" at bounding box center [648, 57] width 43 height 10
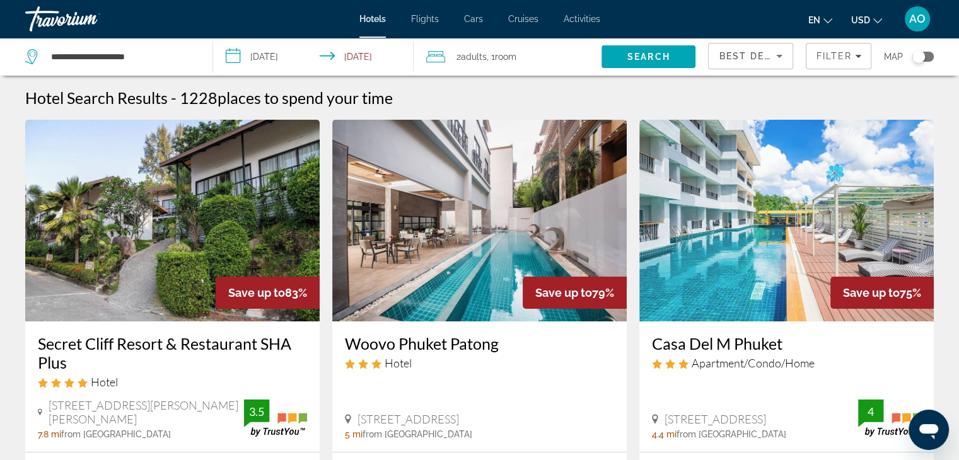
click at [172, 299] on img "Main content" at bounding box center [172, 221] width 294 height 202
click at [172, 39] on div "**********" at bounding box center [112, 57] width 175 height 38
click at [173, 51] on input "**********" at bounding box center [122, 56] width 144 height 19
type input "*"
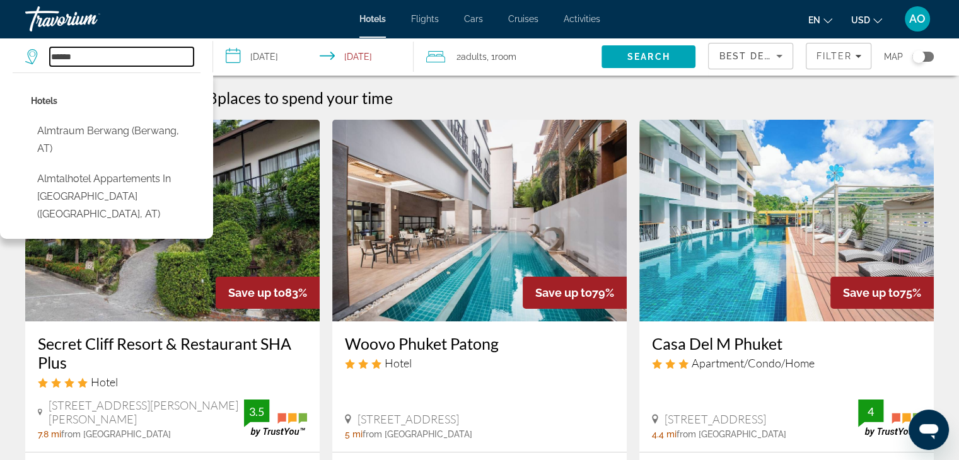
type input "******"
click at [373, 21] on span "Hotels" at bounding box center [372, 19] width 26 height 10
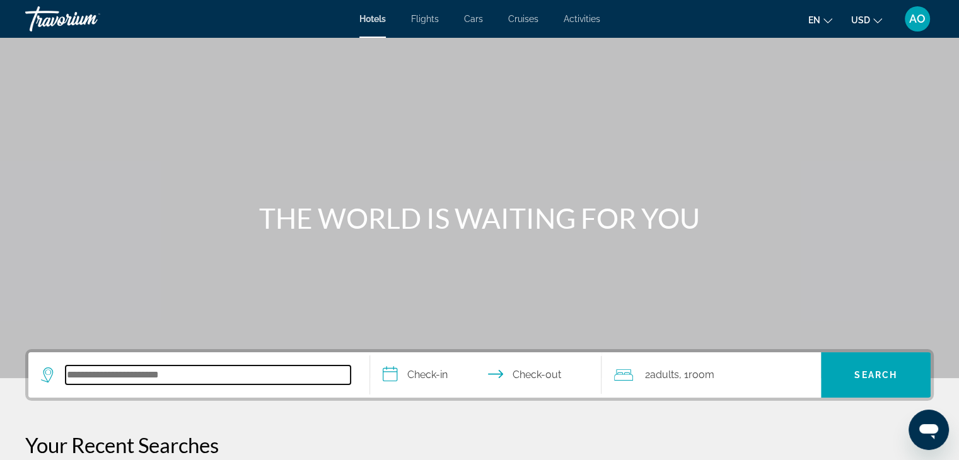
click at [106, 382] on input "Search hotel destination" at bounding box center [208, 375] width 285 height 19
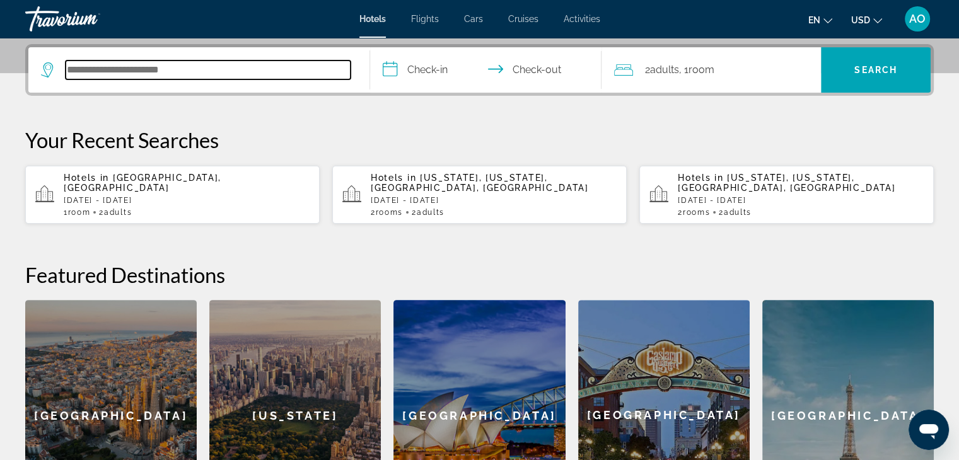
scroll to position [308, 0]
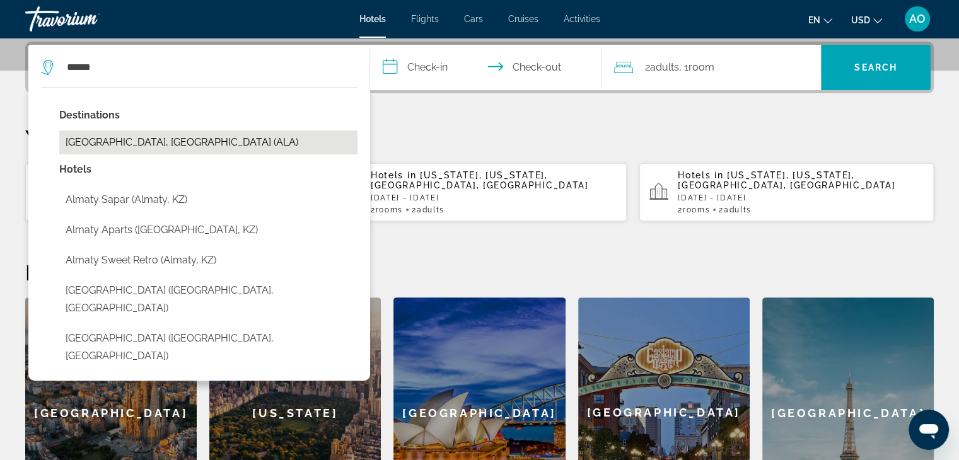
click at [189, 148] on button "[GEOGRAPHIC_DATA], [GEOGRAPHIC_DATA] (ALA)" at bounding box center [208, 143] width 298 height 24
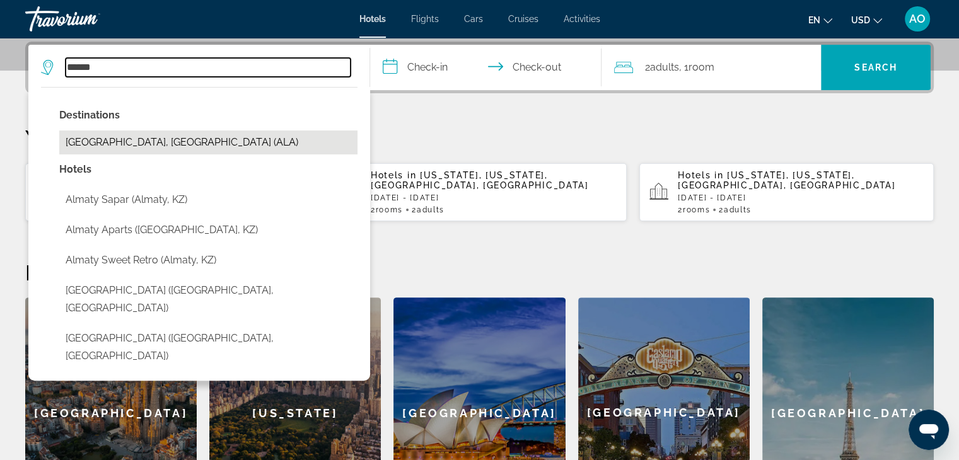
type input "**********"
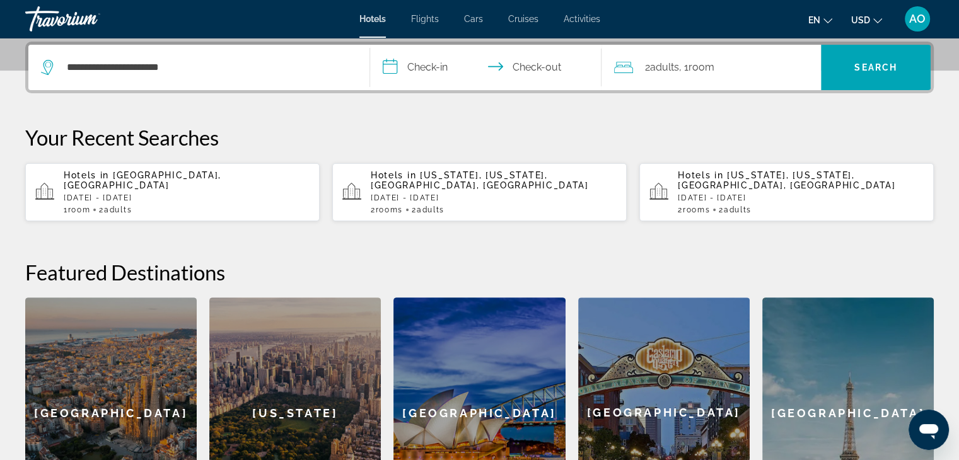
click at [431, 59] on input "**********" at bounding box center [488, 69] width 237 height 49
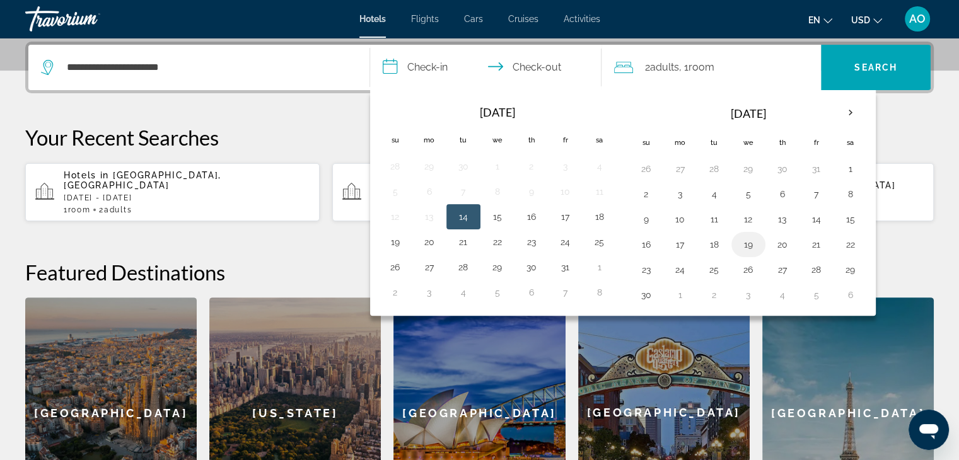
click at [742, 247] on button "19" at bounding box center [748, 245] width 20 height 18
click at [819, 243] on button "21" at bounding box center [817, 245] width 20 height 18
type input "**********"
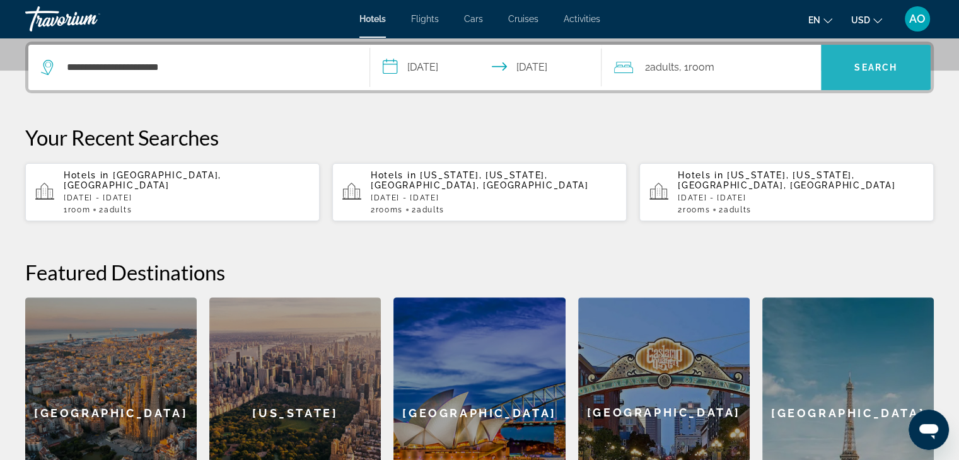
click at [890, 73] on span "Search" at bounding box center [876, 67] width 110 height 30
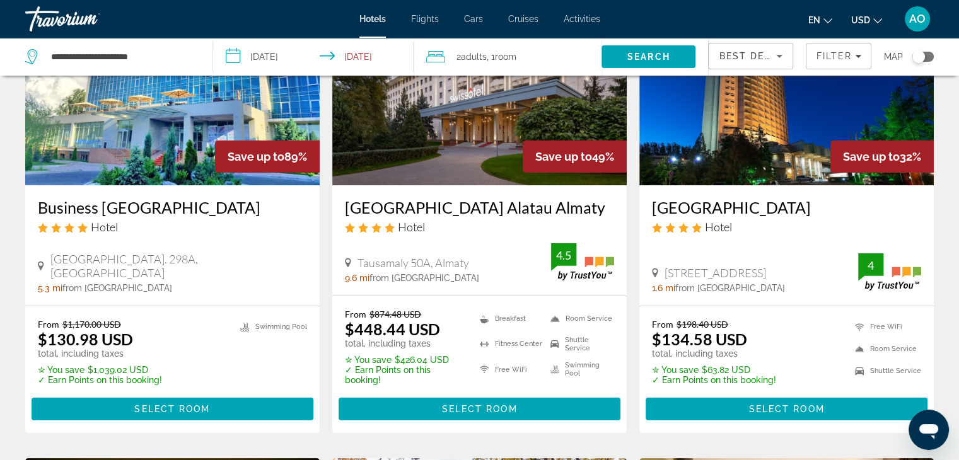
scroll to position [148, 0]
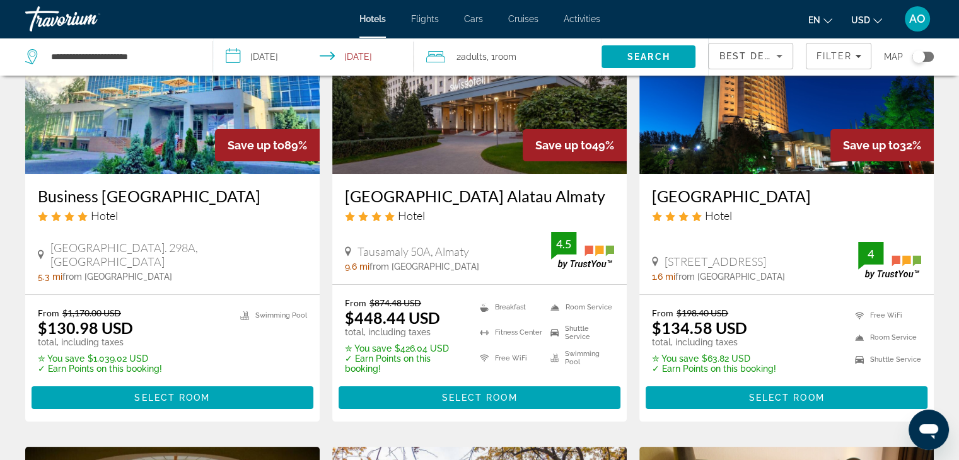
click at [486, 193] on h3 "[GEOGRAPHIC_DATA] Alatau Almaty" at bounding box center [479, 196] width 269 height 19
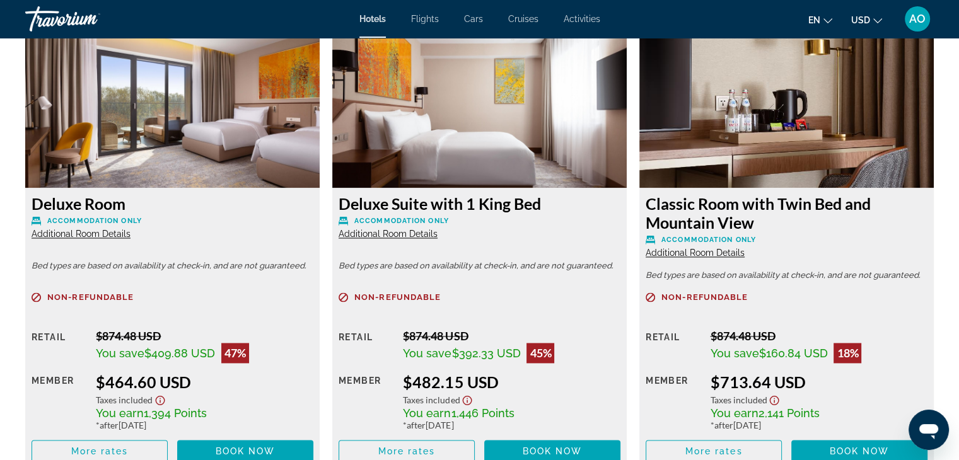
scroll to position [1756, 0]
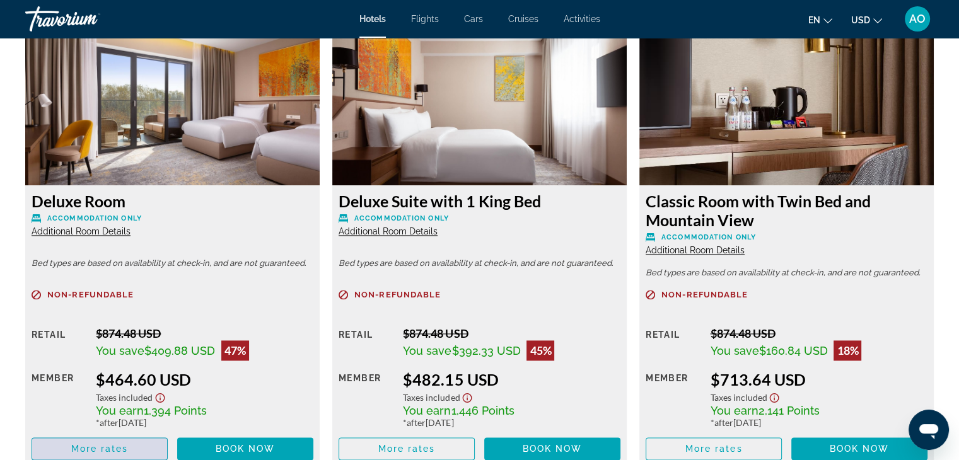
click at [101, 450] on span "More rates" at bounding box center [99, 449] width 57 height 10
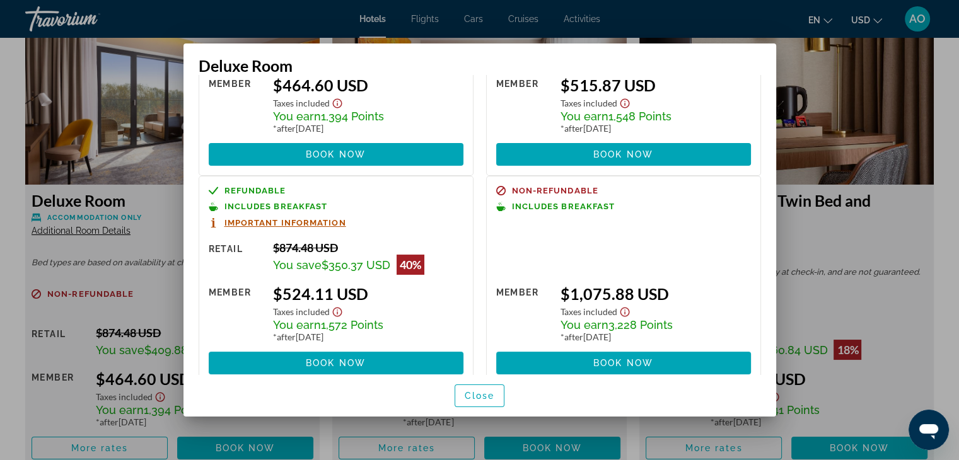
scroll to position [154, 0]
